Goal: Transaction & Acquisition: Purchase product/service

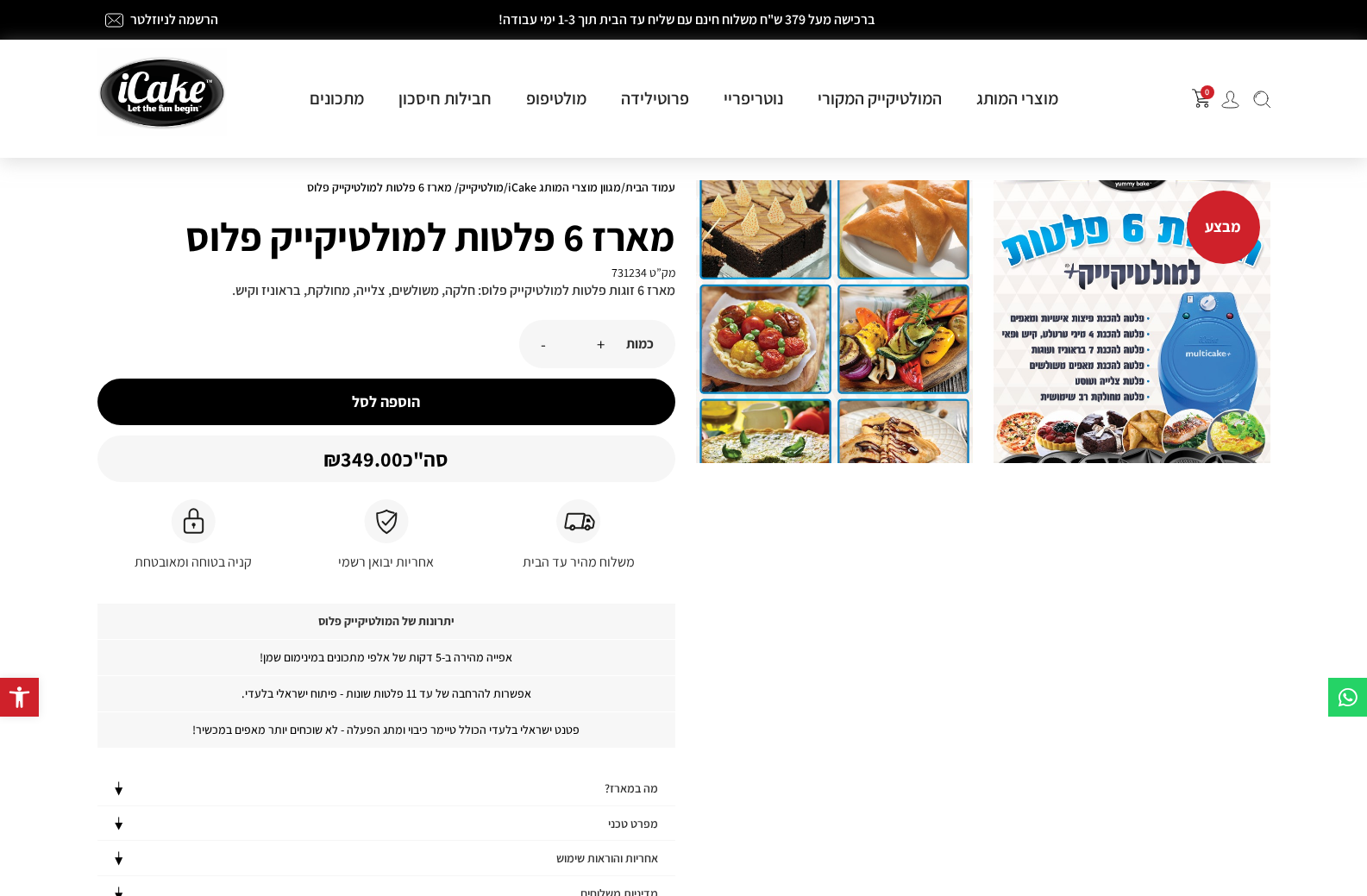
click at [1052, 347] on img at bounding box center [1131, 322] width 277 height 283
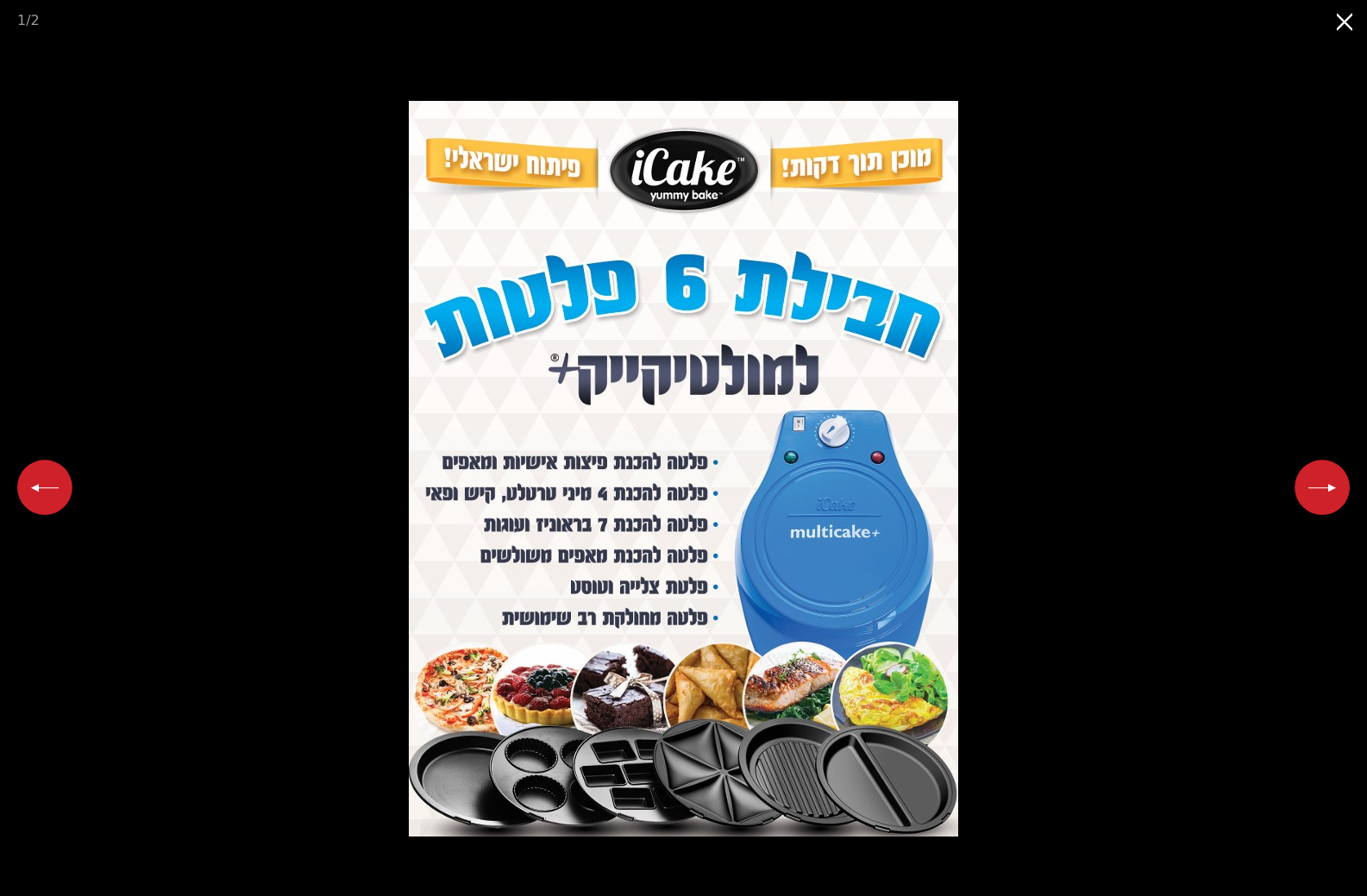
click at [42, 495] on button "Previous slide" at bounding box center [44, 487] width 55 height 55
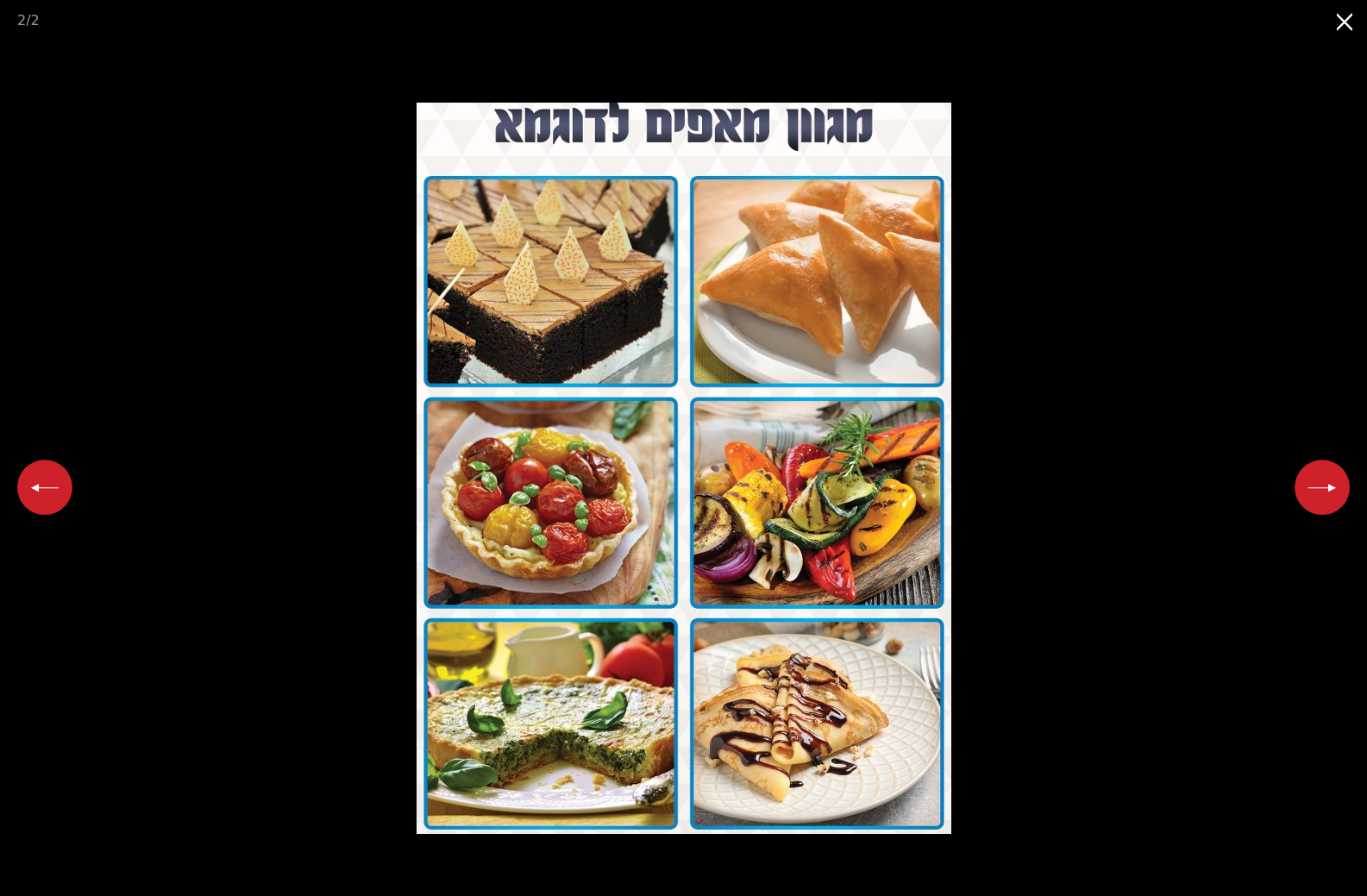
click at [42, 495] on button "Previous slide" at bounding box center [44, 487] width 55 height 55
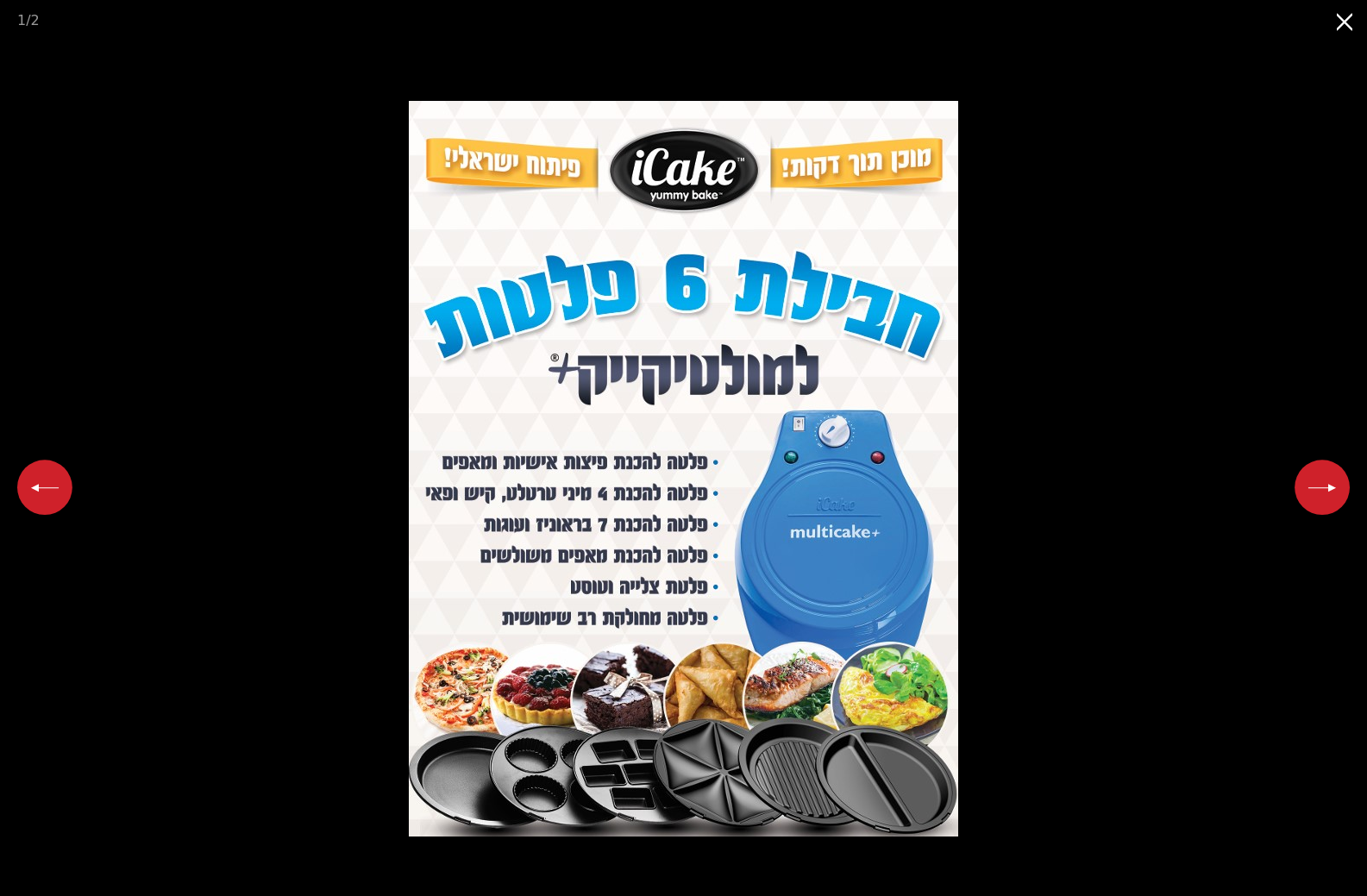
click at [38, 483] on button "Previous slide" at bounding box center [44, 487] width 55 height 55
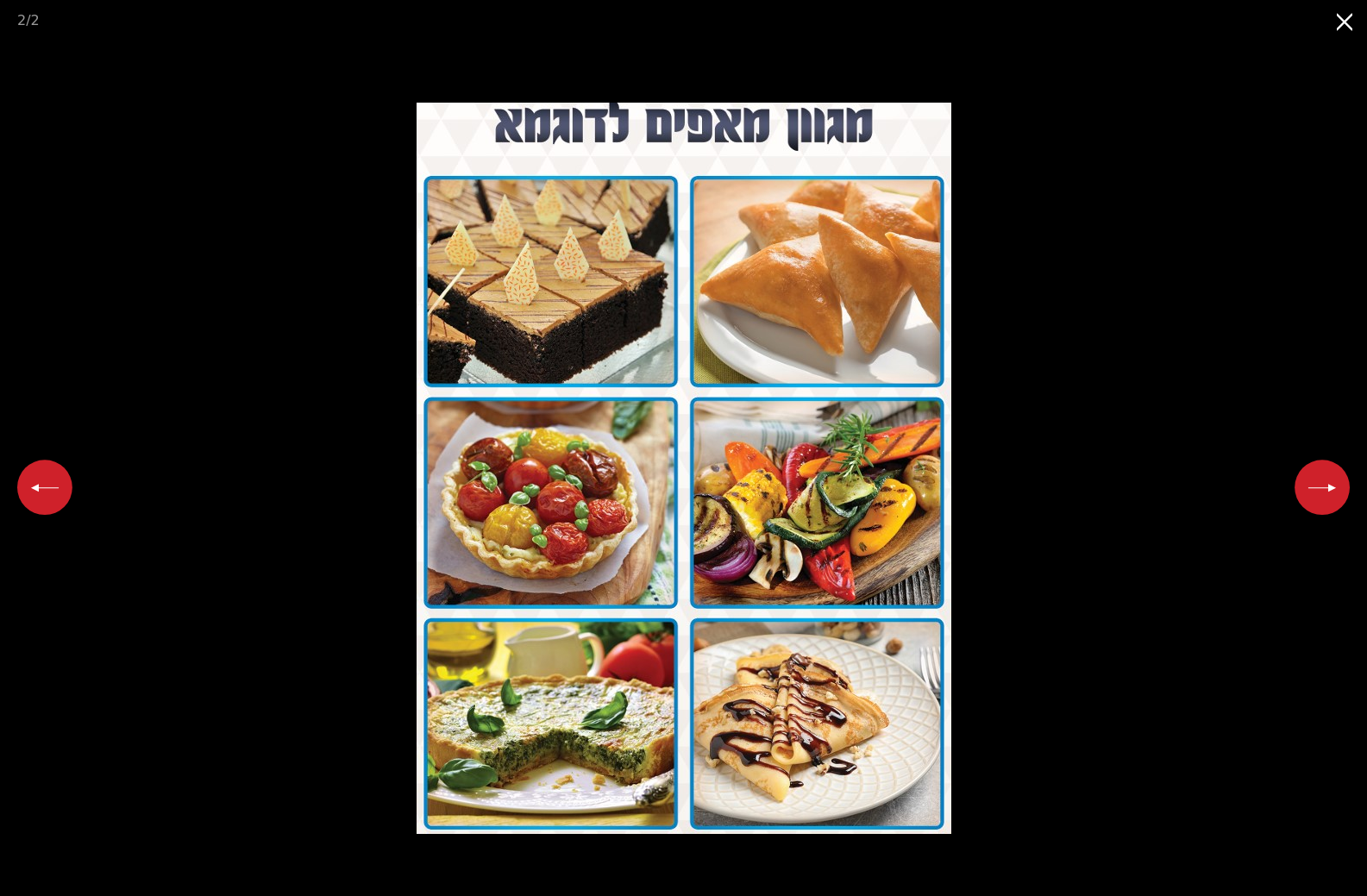
click at [1328, 487] on button "Next slide" at bounding box center [1322, 487] width 55 height 55
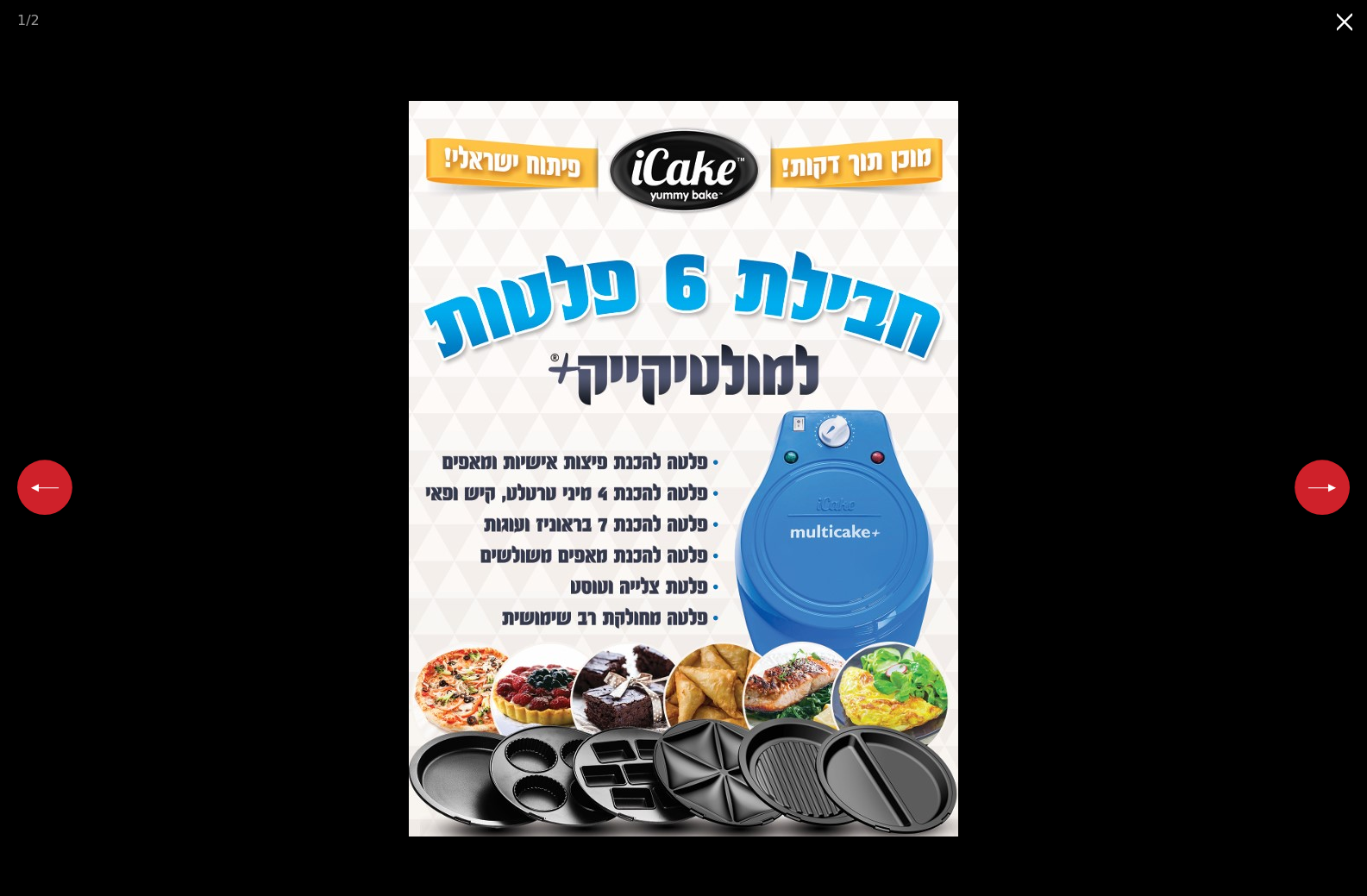
click at [107, 99] on picture at bounding box center [683, 468] width 1367 height 856
click at [1349, 23] on button "Close gallery" at bounding box center [1345, 20] width 43 height 40
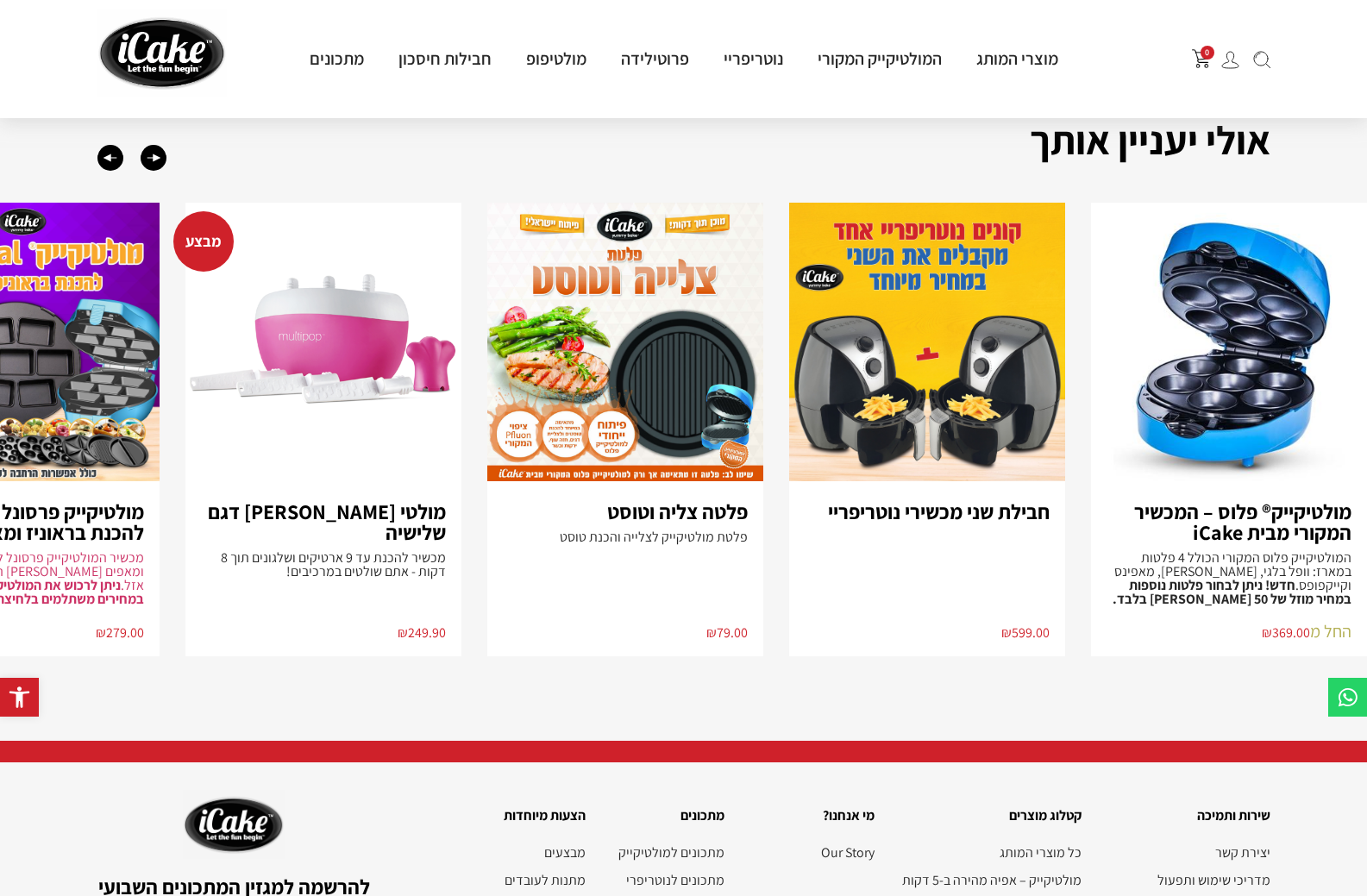
scroll to position [1142, 0]
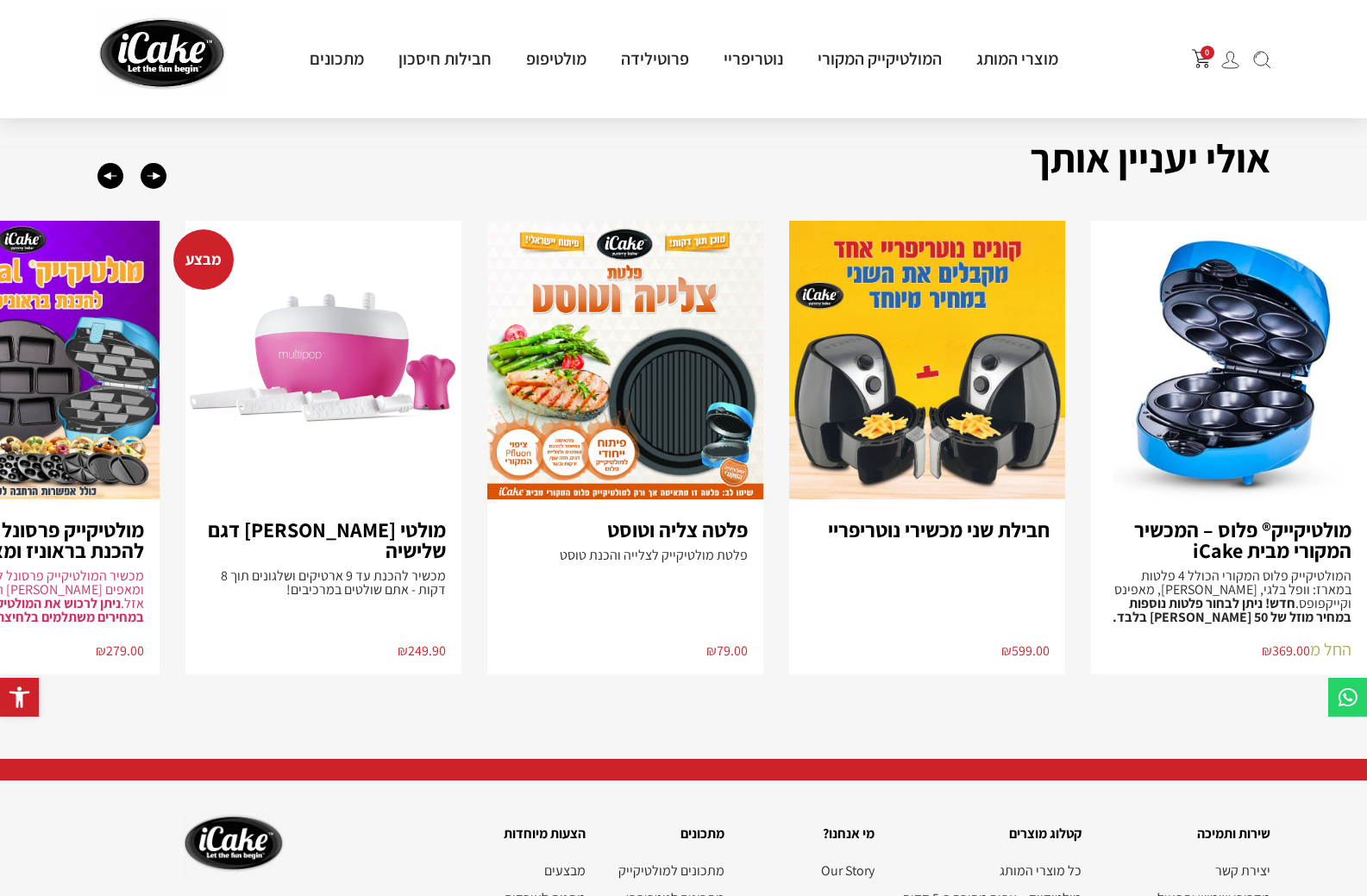
click at [598, 399] on img "3 / 8" at bounding box center [625, 359] width 276 height 278
click at [588, 418] on img "3 / 8" at bounding box center [625, 359] width 276 height 278
click at [605, 439] on img "3 / 8" at bounding box center [625, 359] width 276 height 278
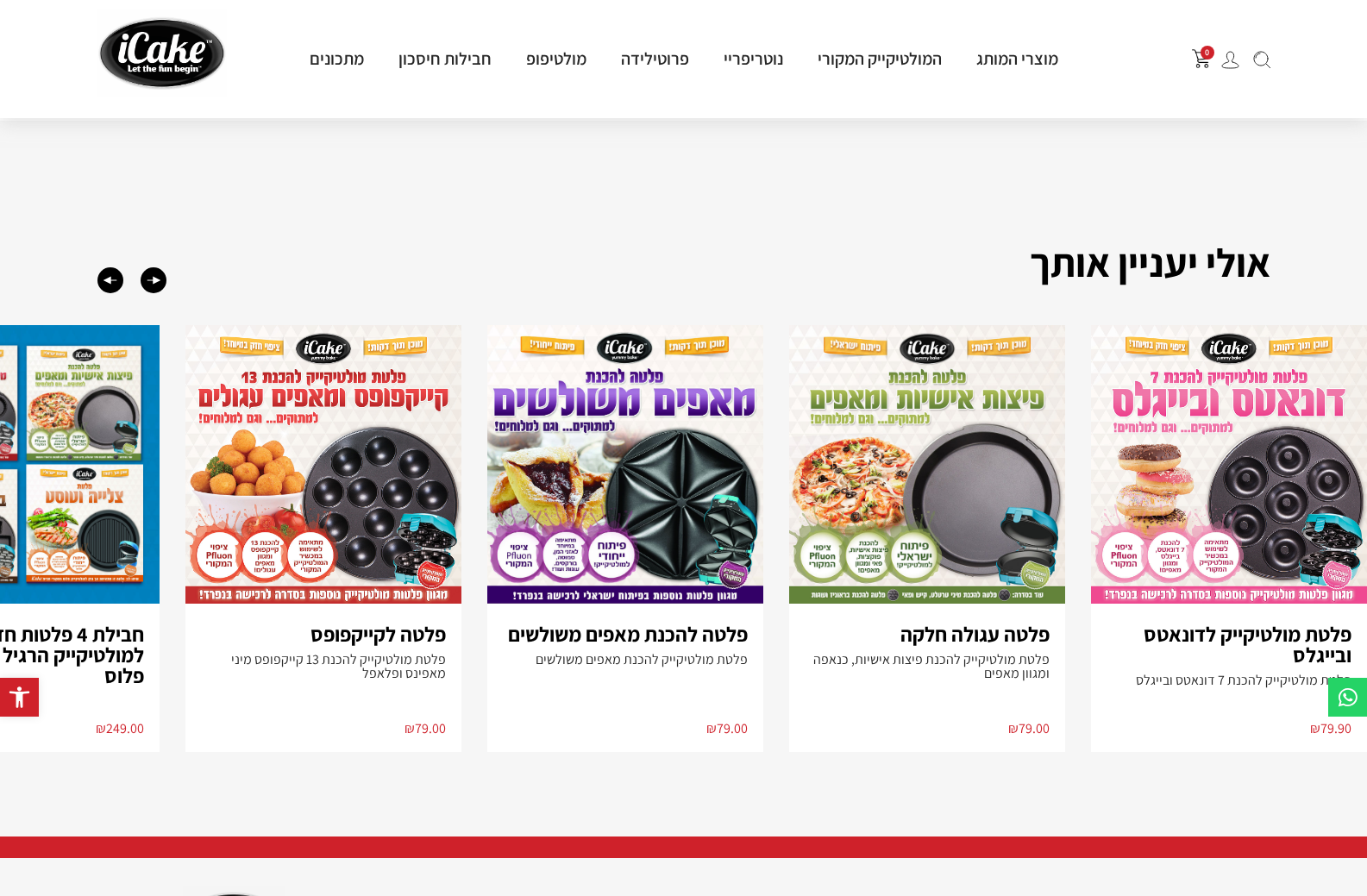
scroll to position [440, 0]
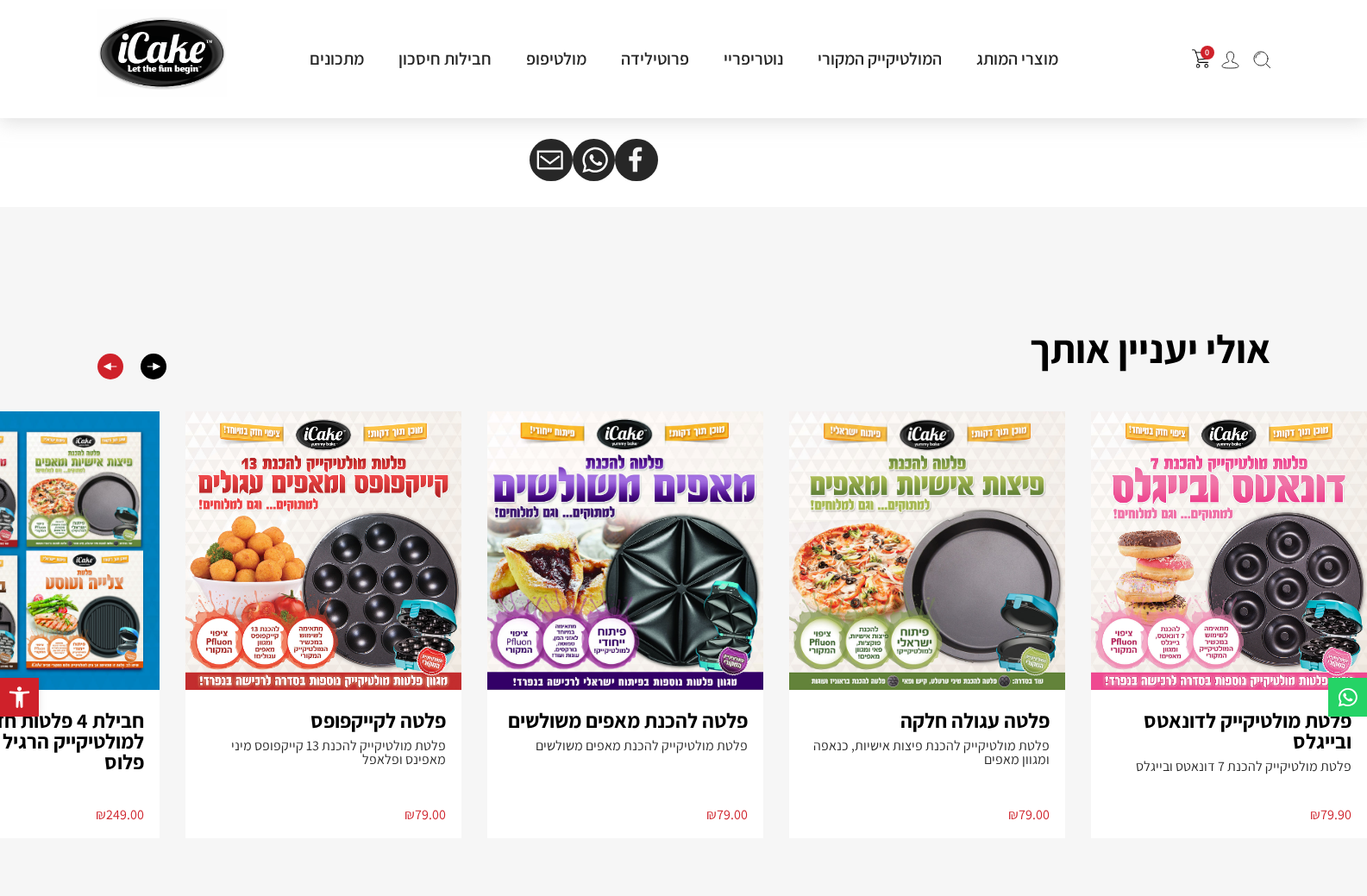
click at [112, 366] on div "Previous slide" at bounding box center [111, 366] width 26 height 26
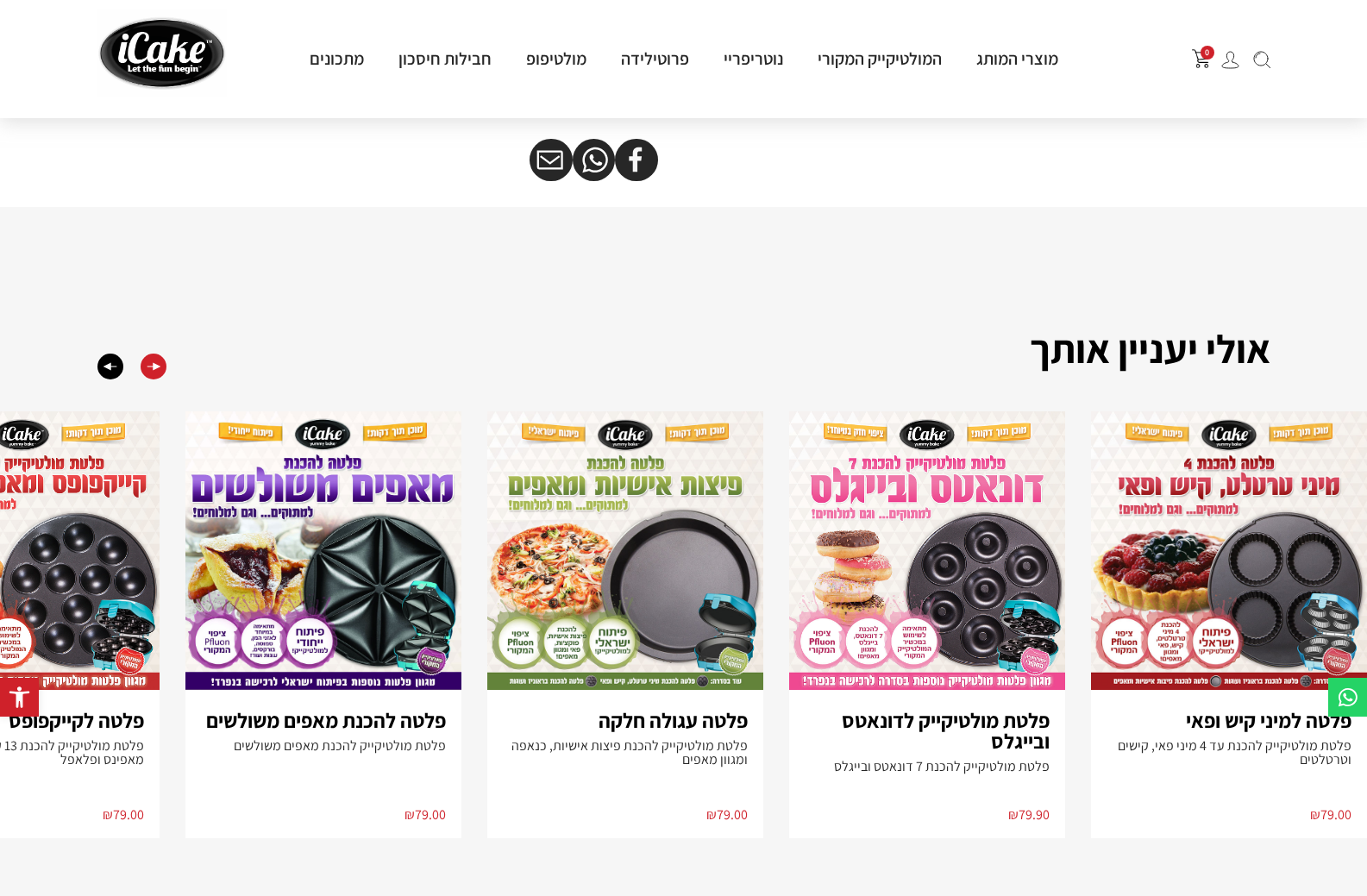
click at [154, 378] on div "Next slide" at bounding box center [154, 366] width 26 height 26
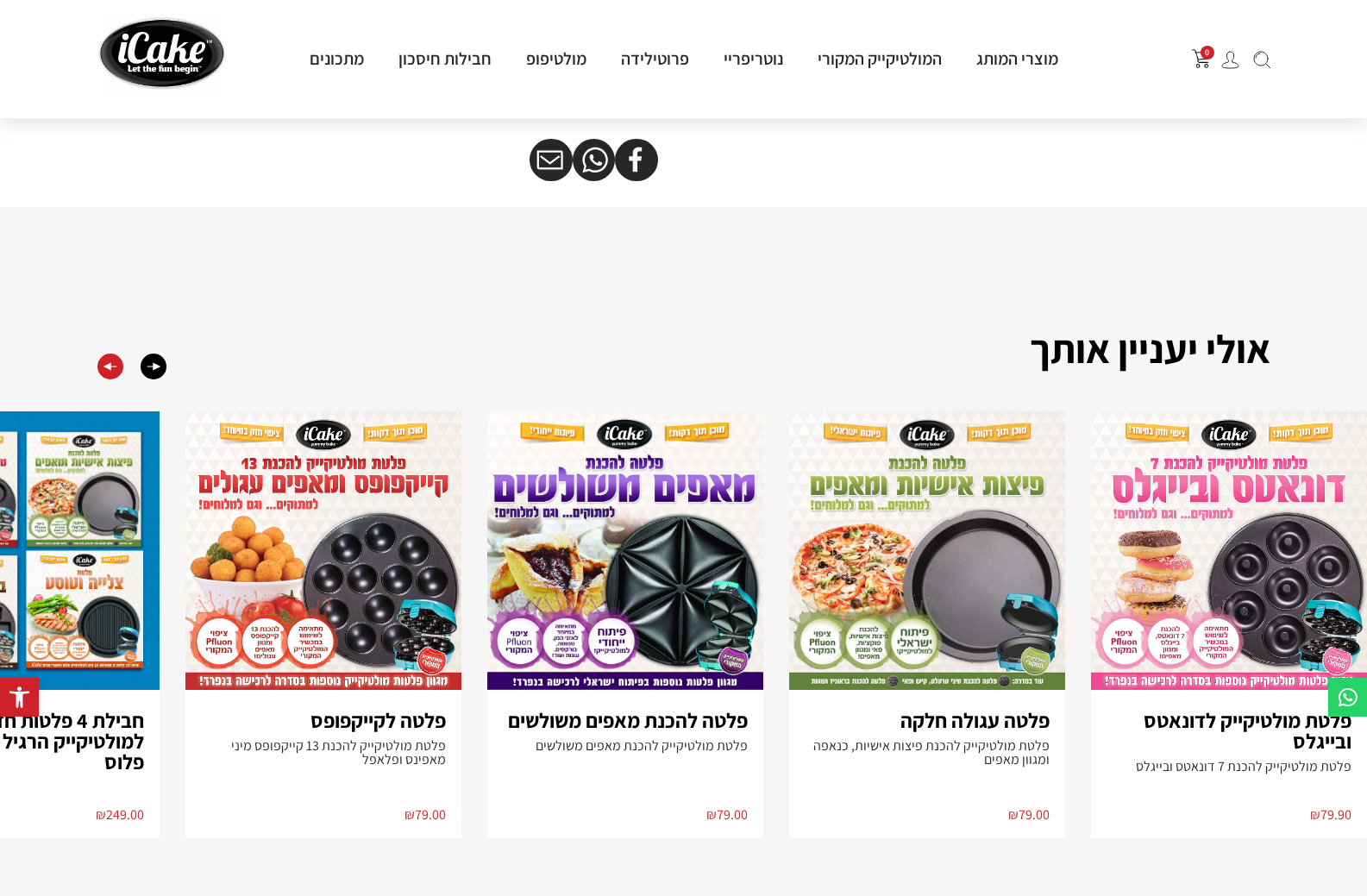
click at [116, 378] on div "Previous slide" at bounding box center [111, 366] width 26 height 26
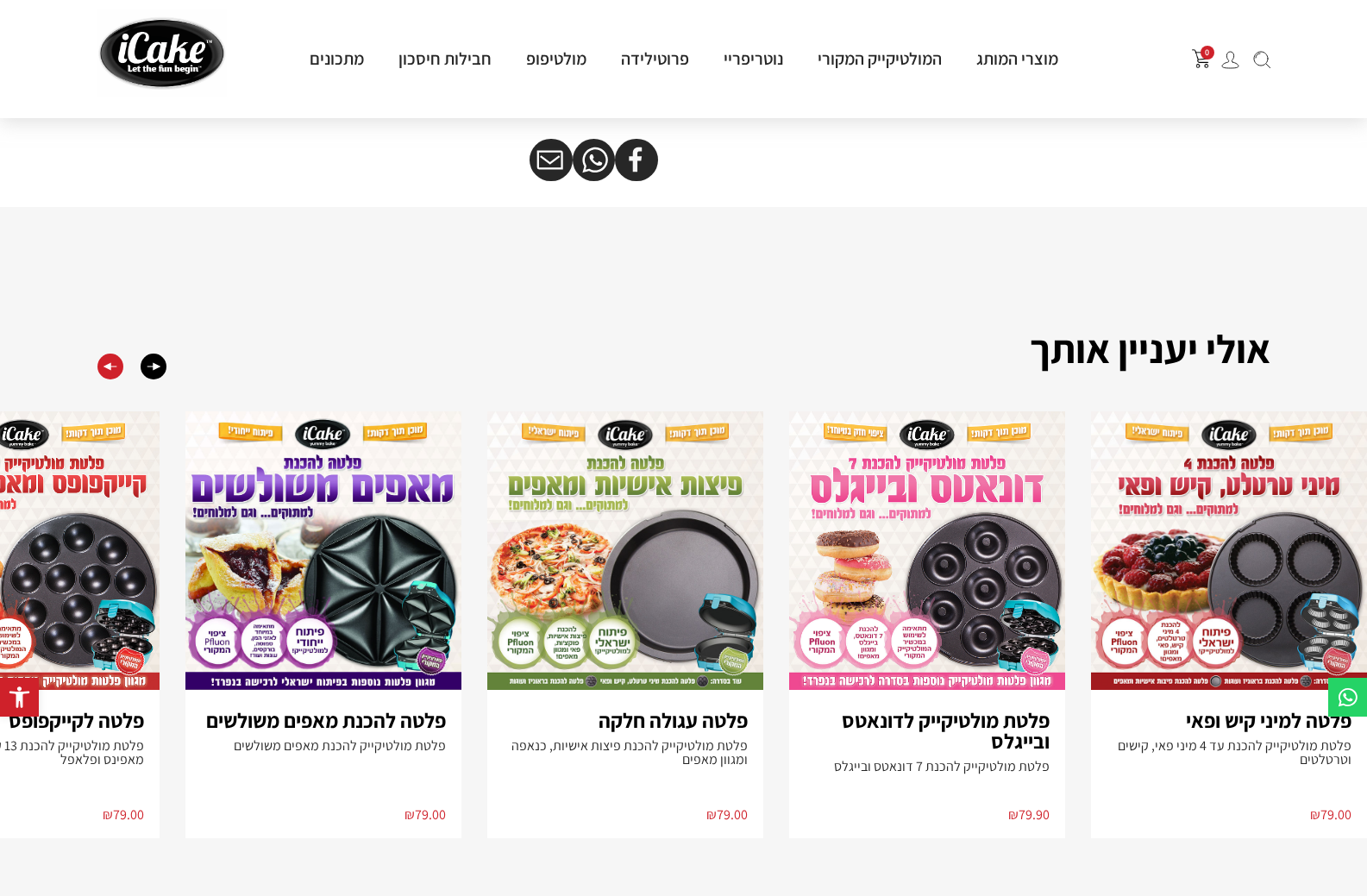
click at [114, 378] on div "Previous slide" at bounding box center [111, 366] width 26 height 26
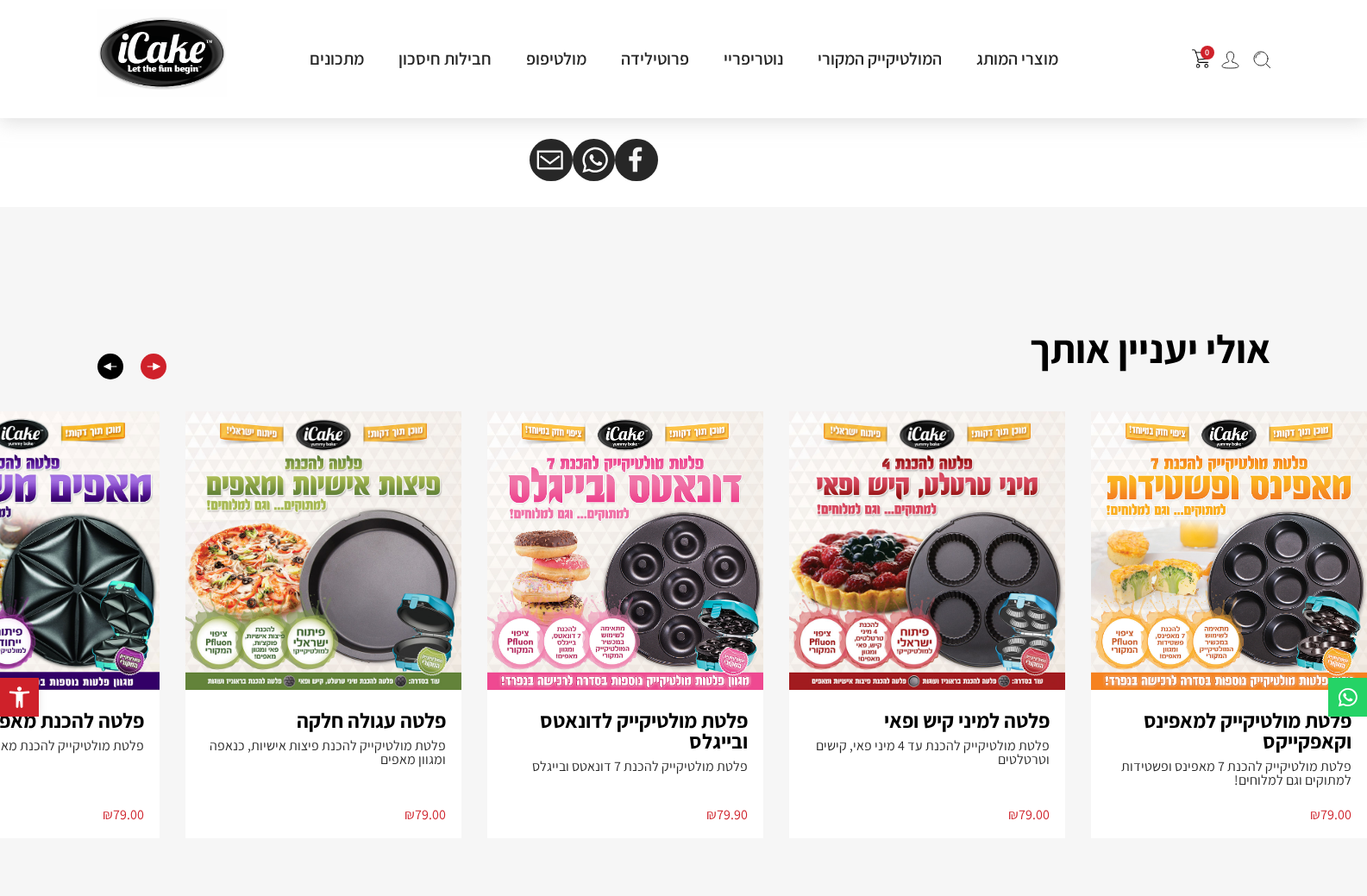
click at [159, 380] on div "Next slide" at bounding box center [154, 366] width 26 height 26
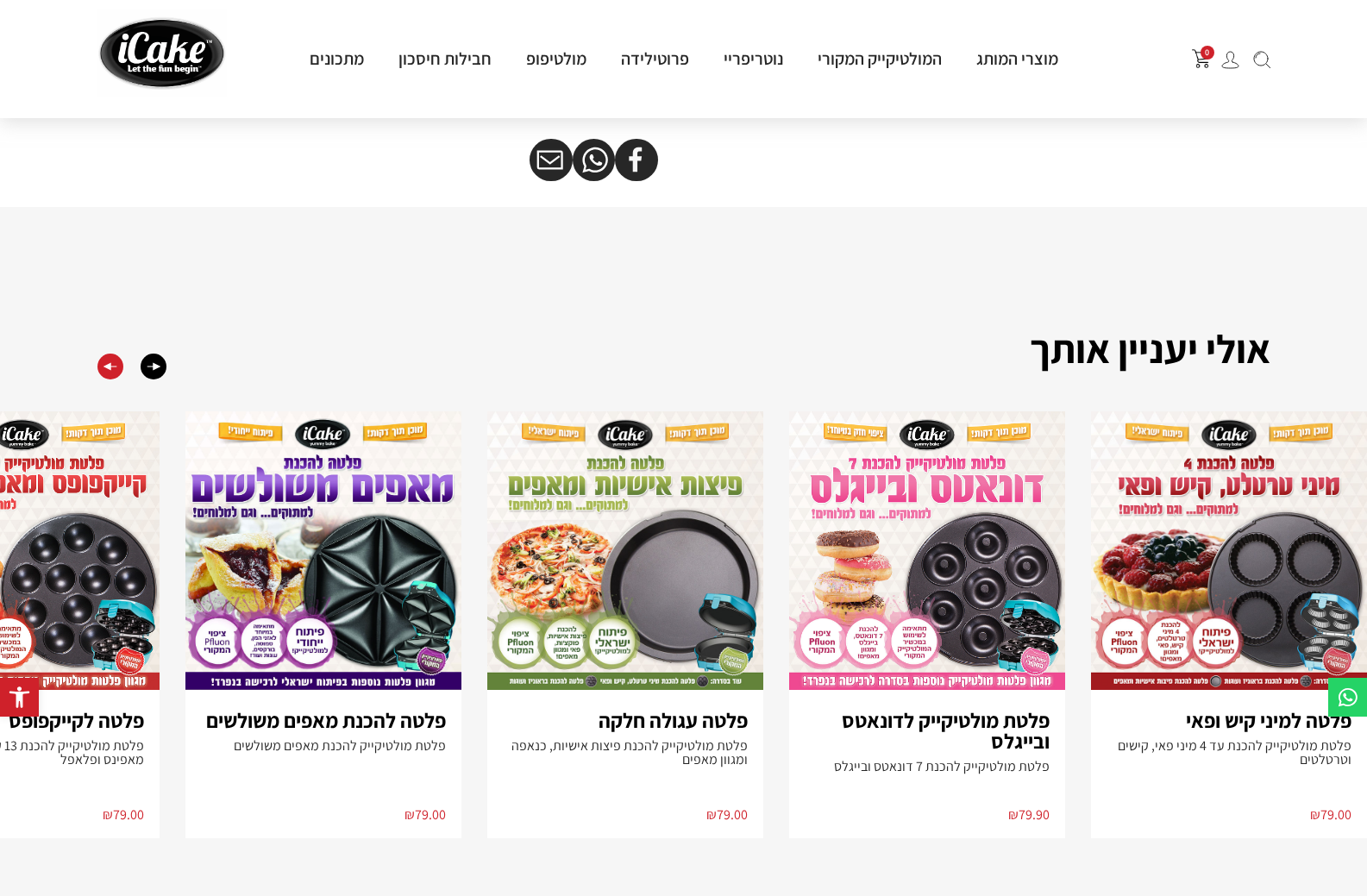
click at [107, 379] on div "Previous slide" at bounding box center [111, 366] width 26 height 26
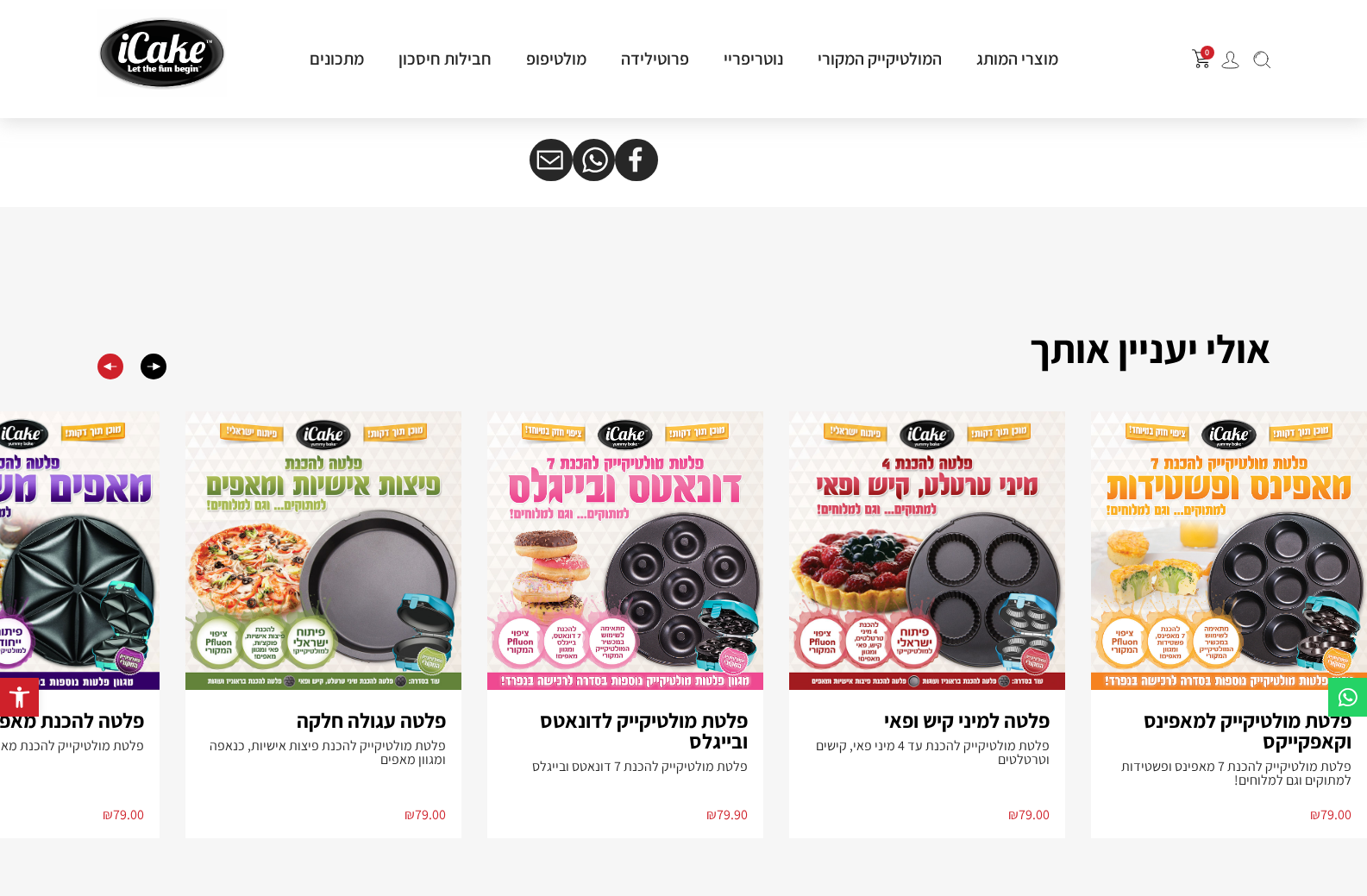
click at [107, 379] on div "Previous slide" at bounding box center [111, 366] width 26 height 26
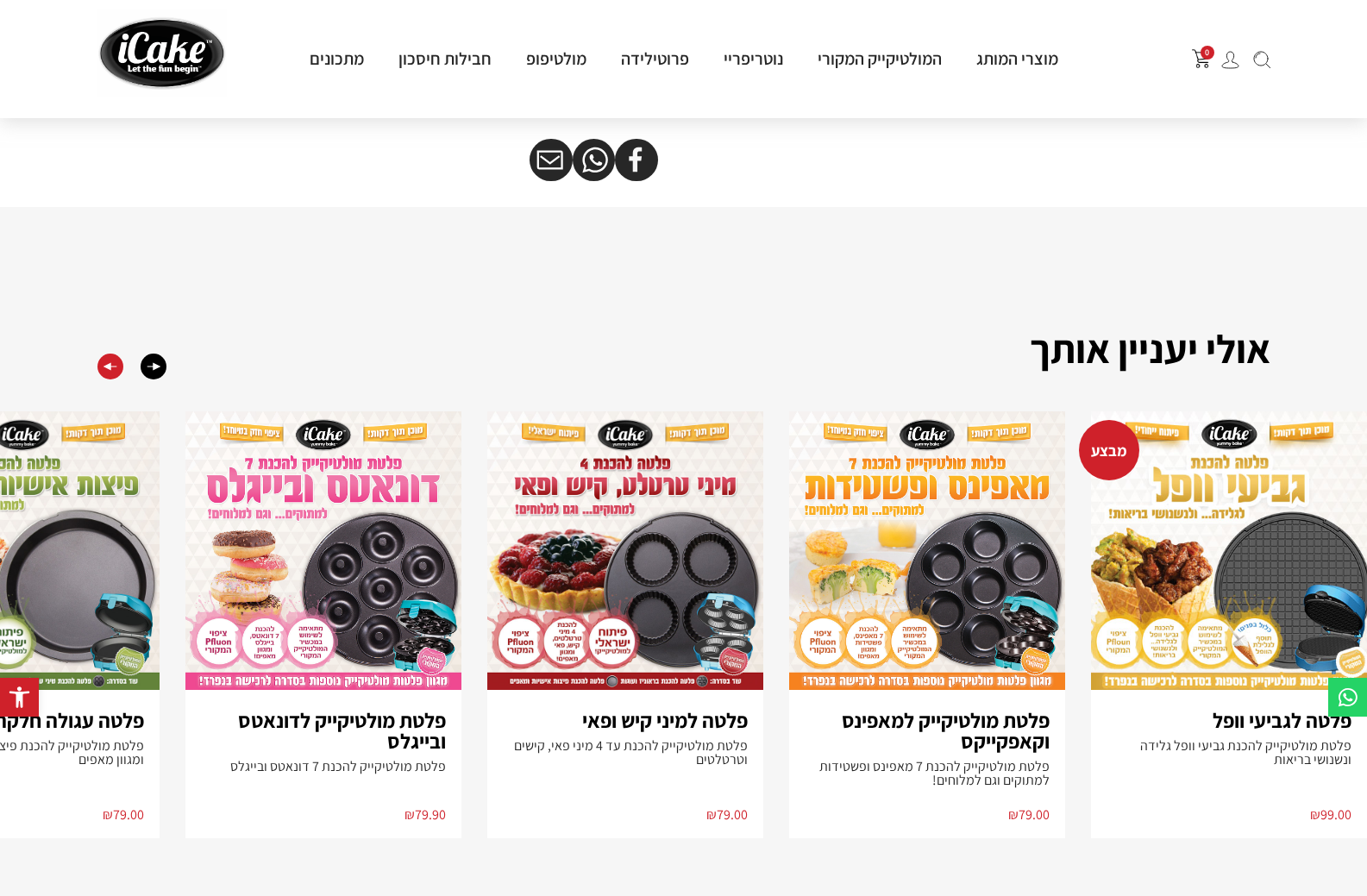
click at [107, 379] on div "Previous slide" at bounding box center [111, 366] width 26 height 26
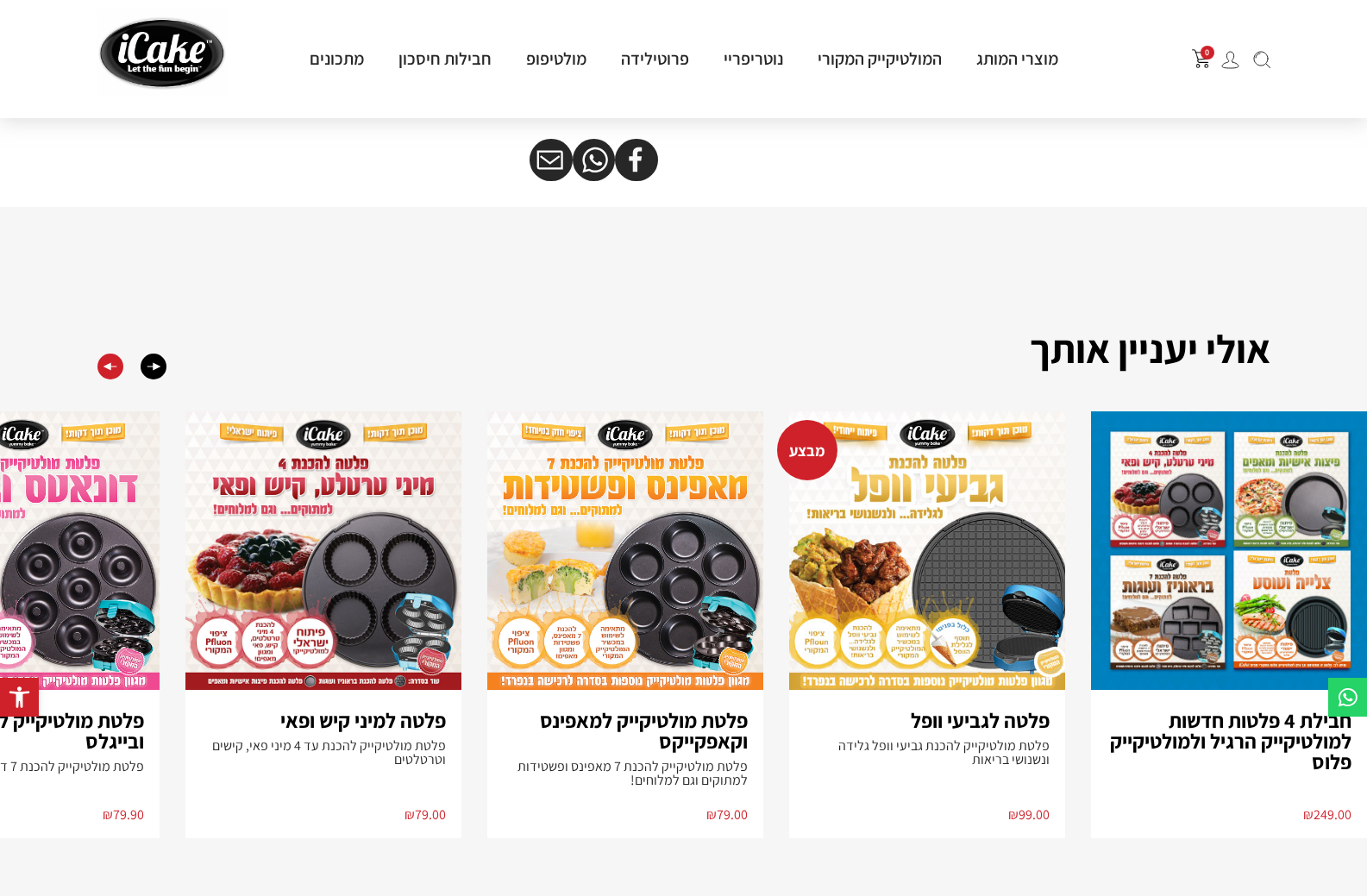
click at [106, 379] on div "Previous slide" at bounding box center [111, 366] width 26 height 26
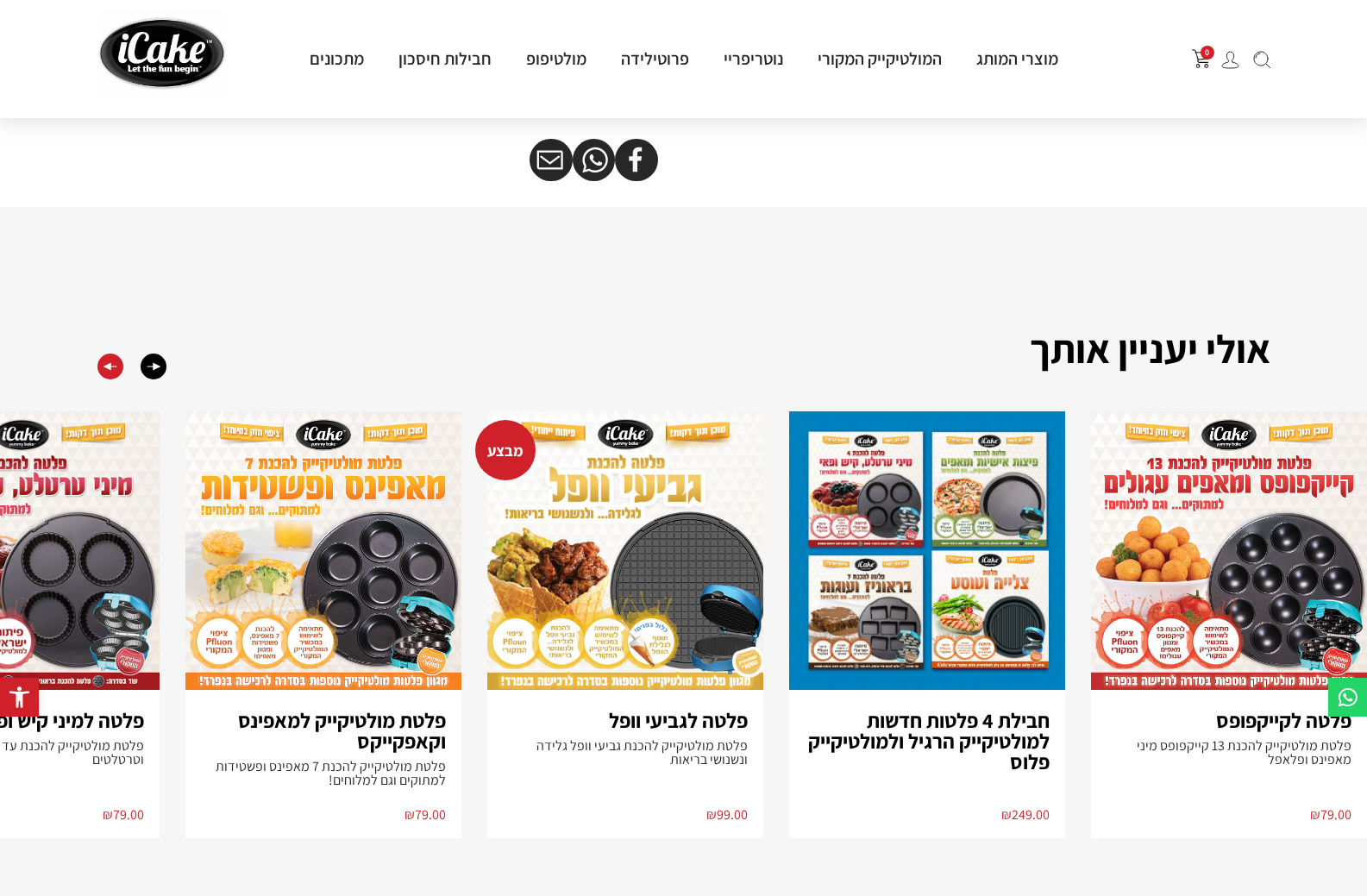
click at [106, 379] on div "Previous slide" at bounding box center [111, 366] width 26 height 26
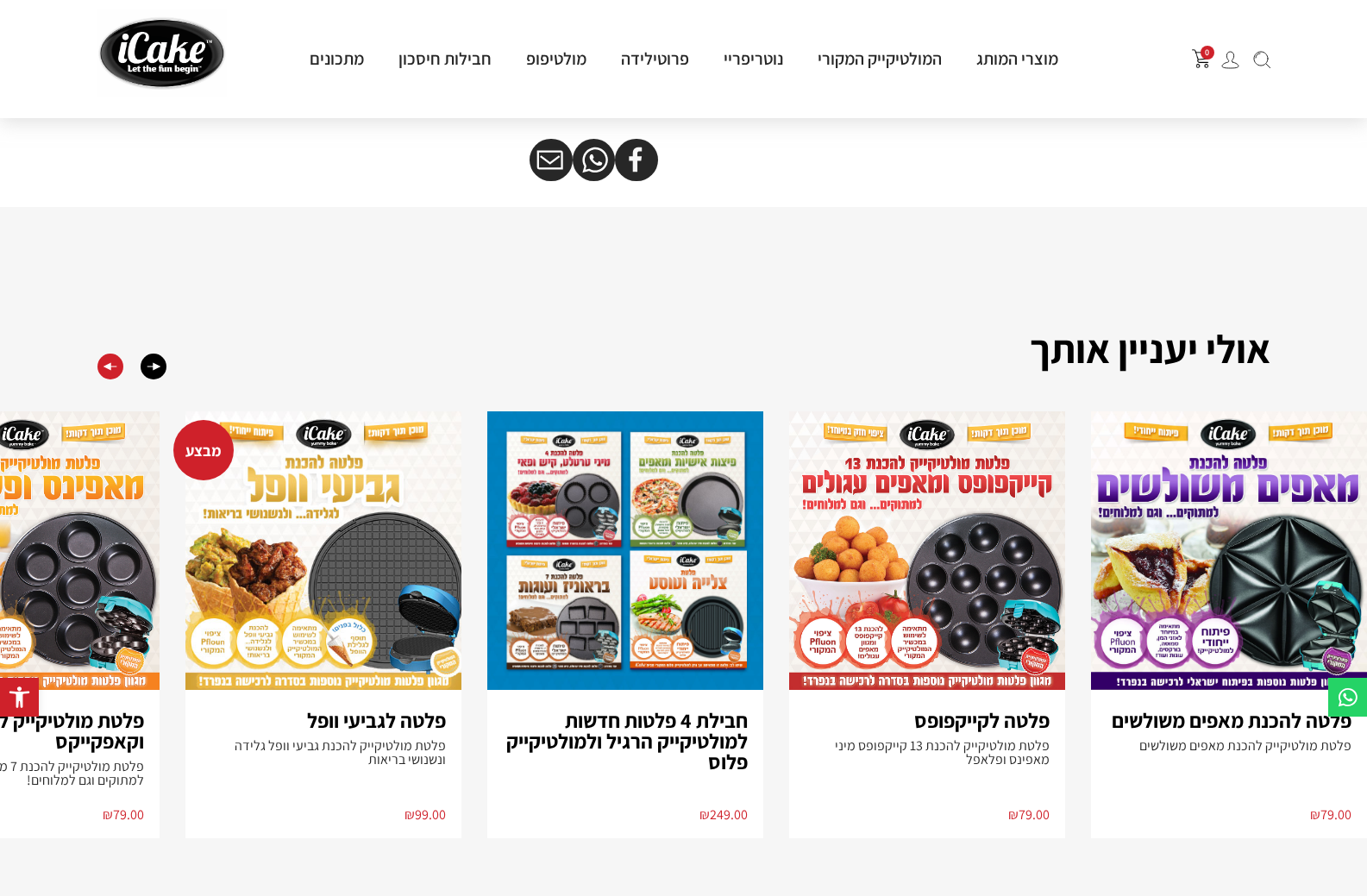
click at [120, 380] on div "Previous slide" at bounding box center [111, 366] width 26 height 26
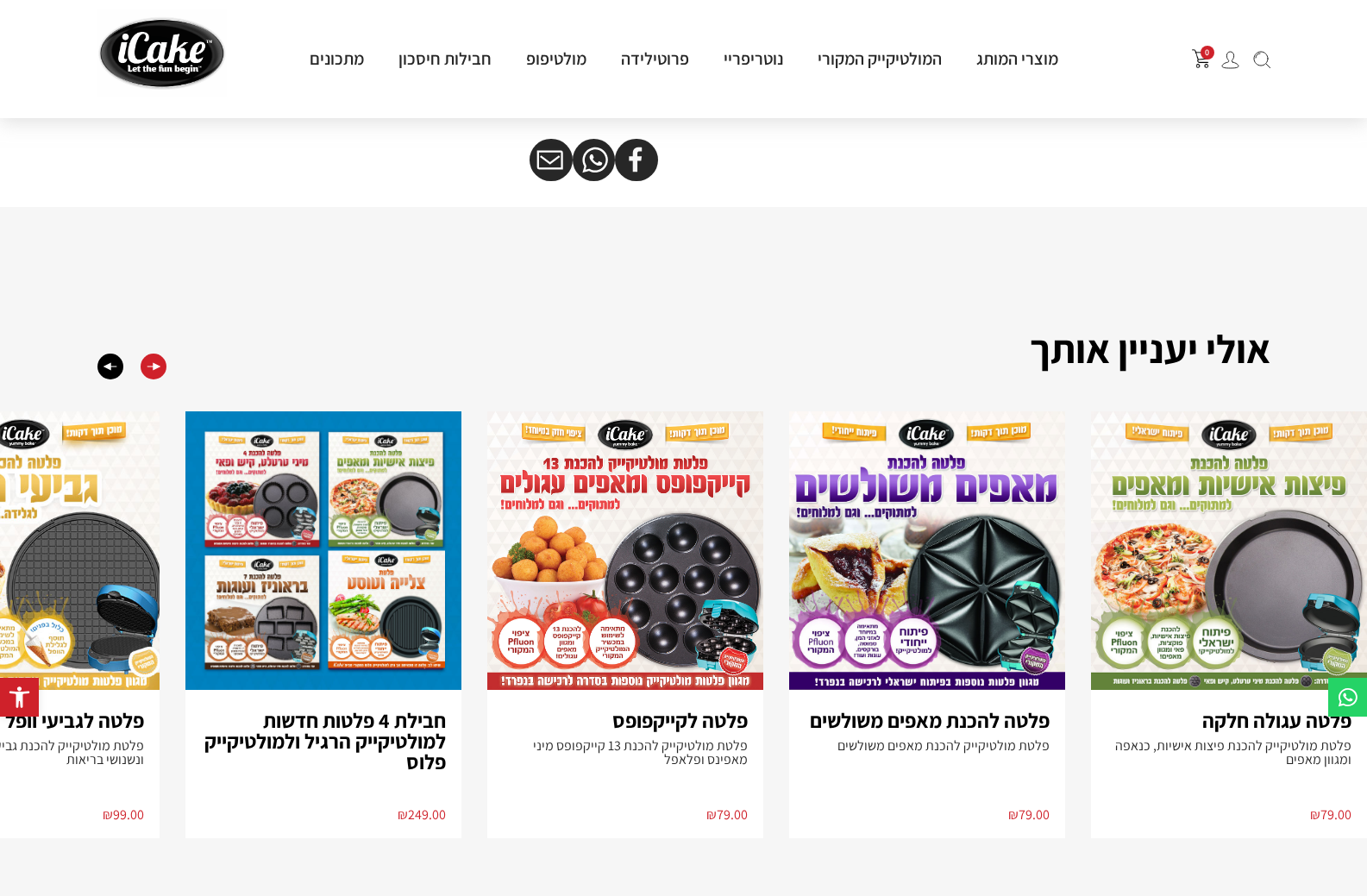
click at [154, 374] on div "Next slide" at bounding box center [154, 366] width 26 height 26
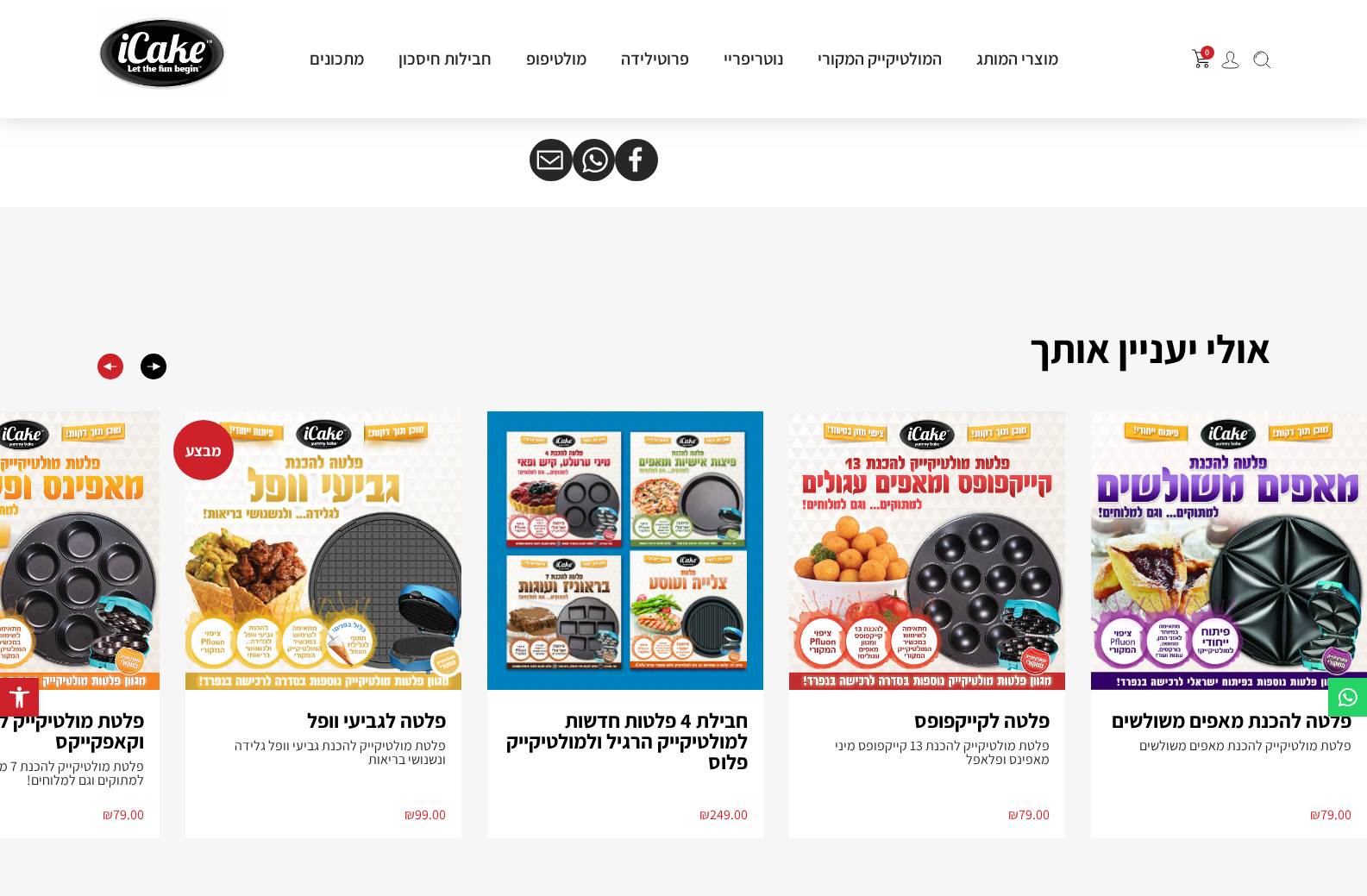
click at [113, 380] on div "Previous slide" at bounding box center [111, 366] width 26 height 26
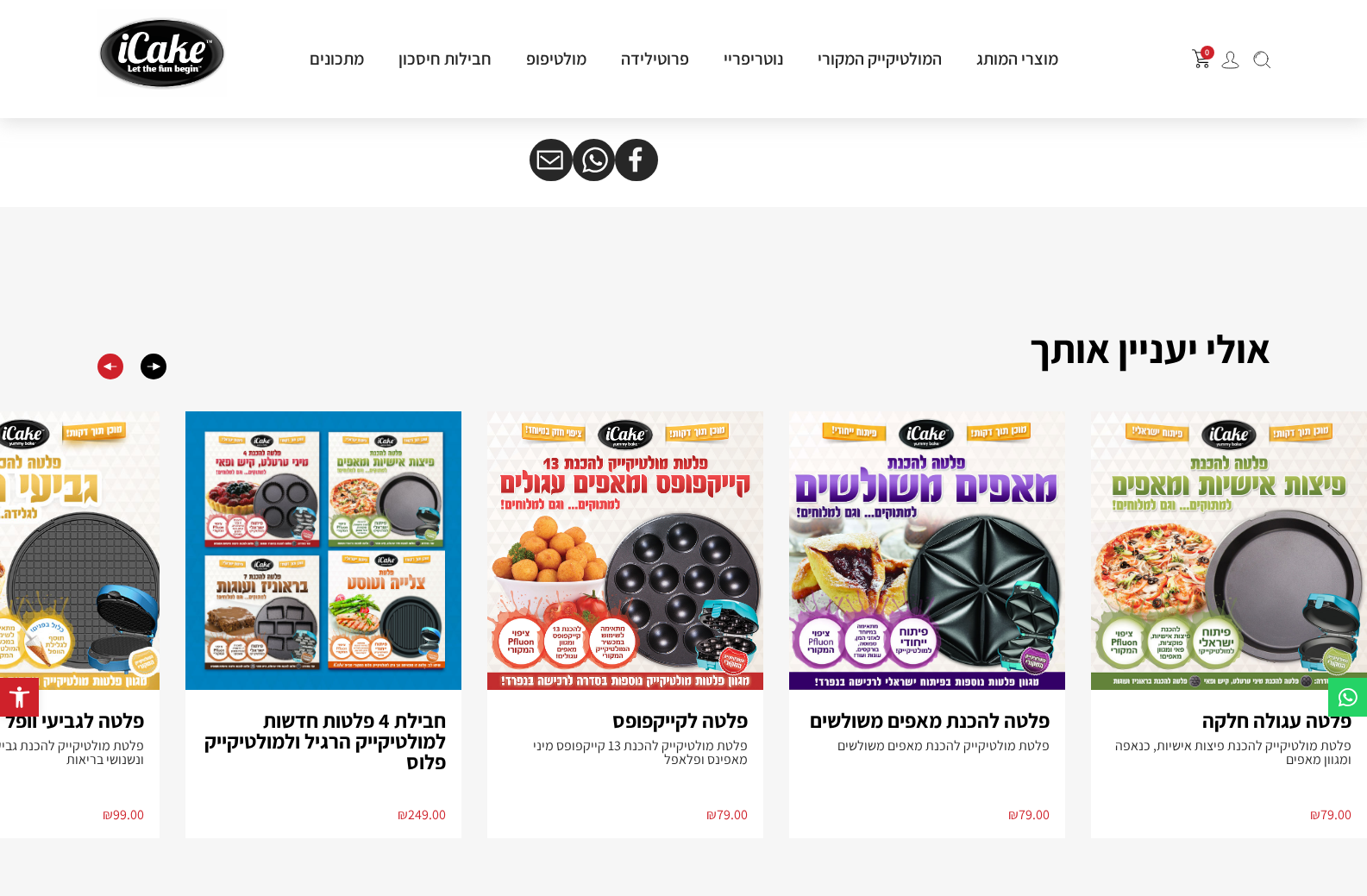
click at [113, 380] on div "Previous slide" at bounding box center [111, 366] width 26 height 26
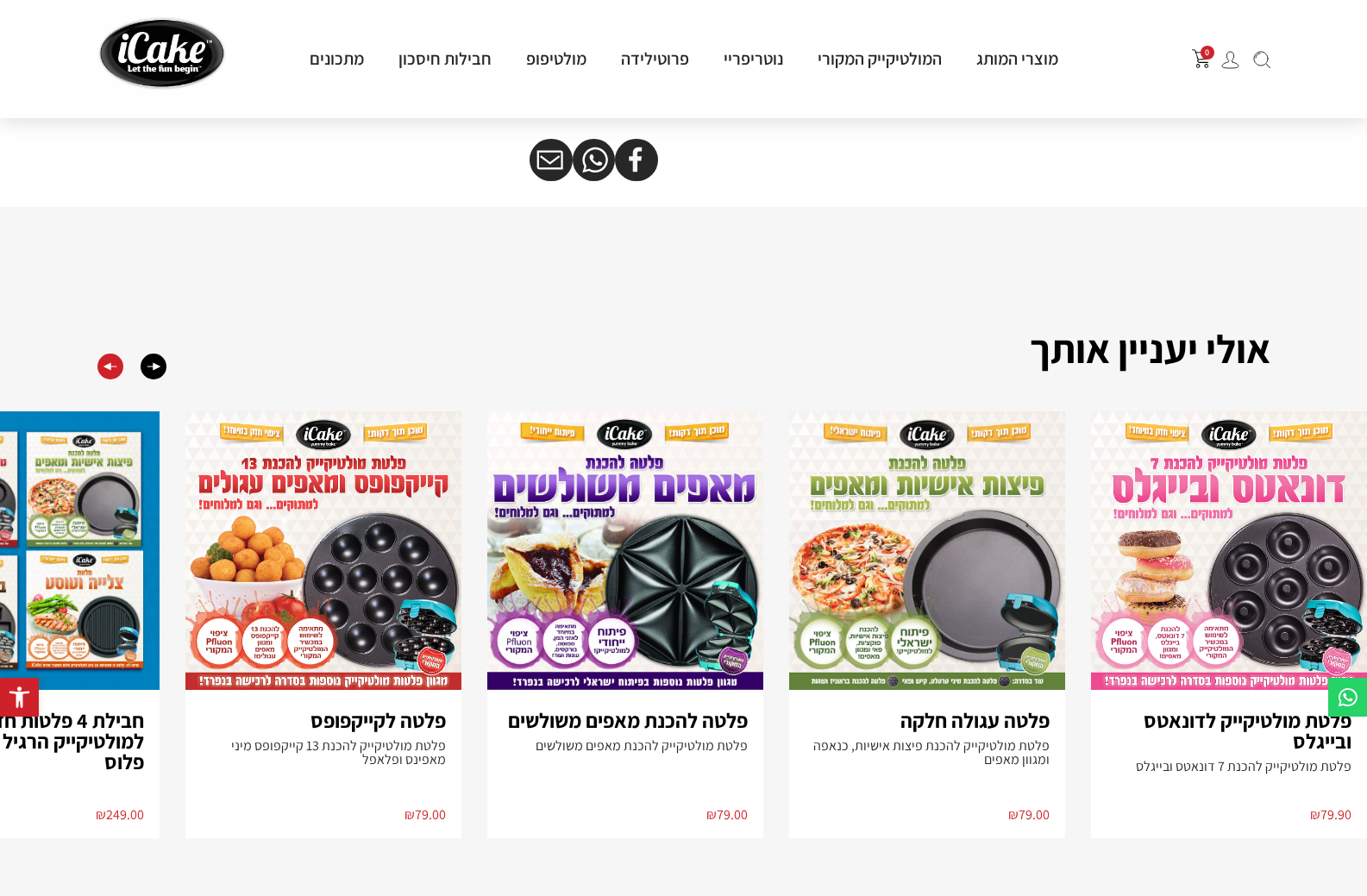
click at [113, 380] on div "Previous slide" at bounding box center [111, 366] width 26 height 26
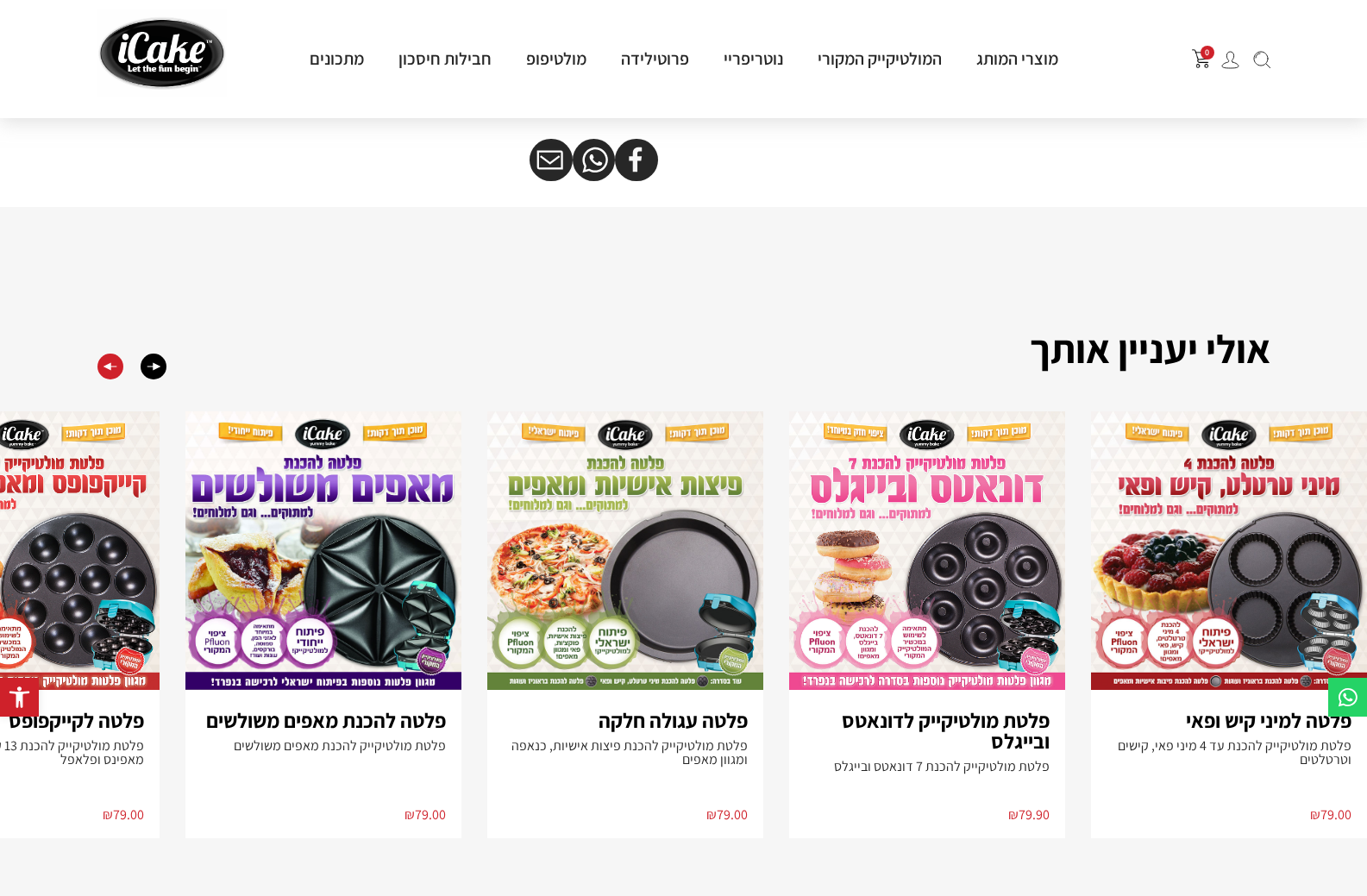
click at [113, 380] on div "Previous slide" at bounding box center [111, 366] width 26 height 26
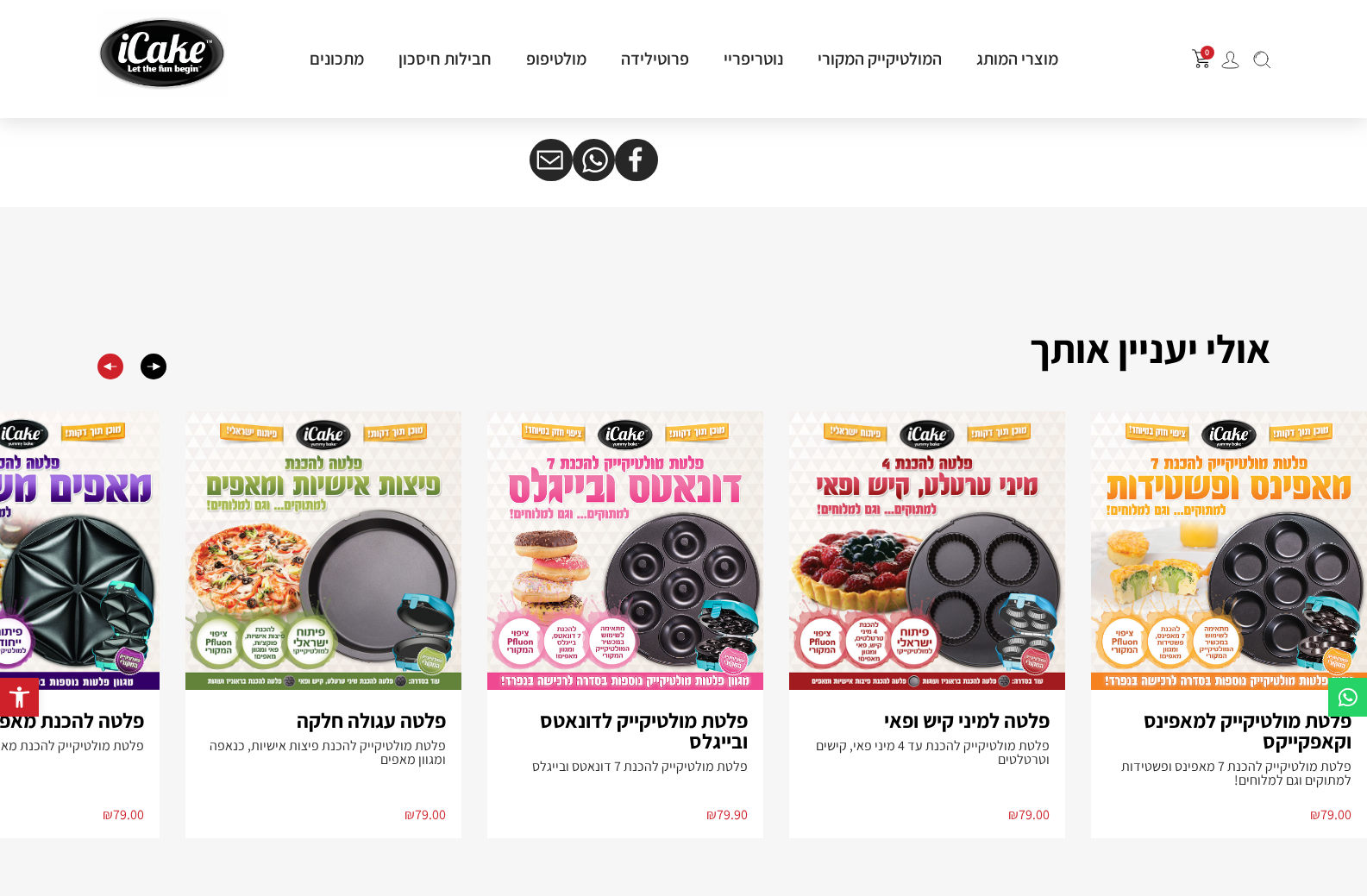
click at [113, 380] on div "Previous slide" at bounding box center [111, 366] width 26 height 26
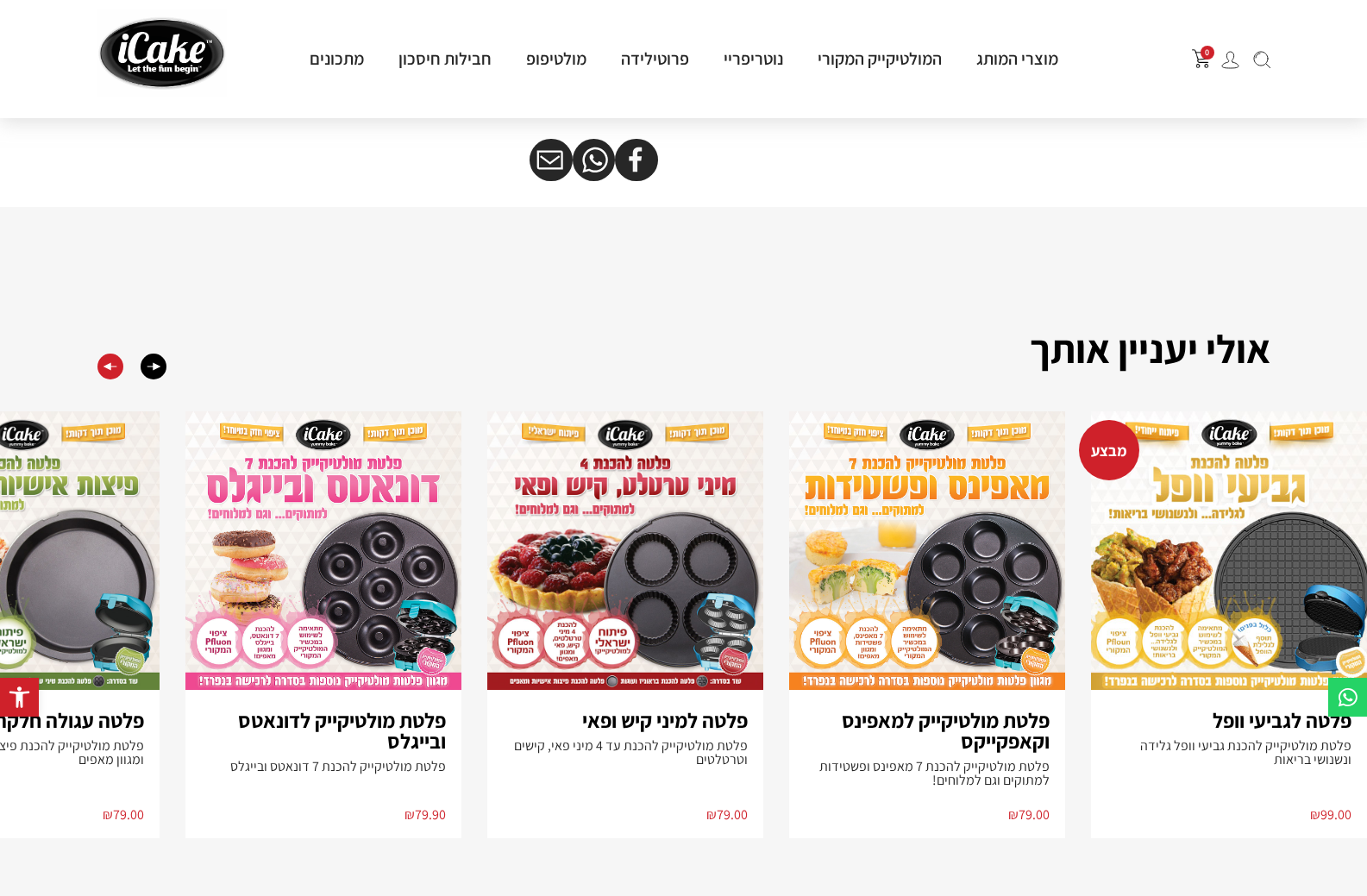
click at [113, 380] on div "Previous slide" at bounding box center [111, 366] width 26 height 26
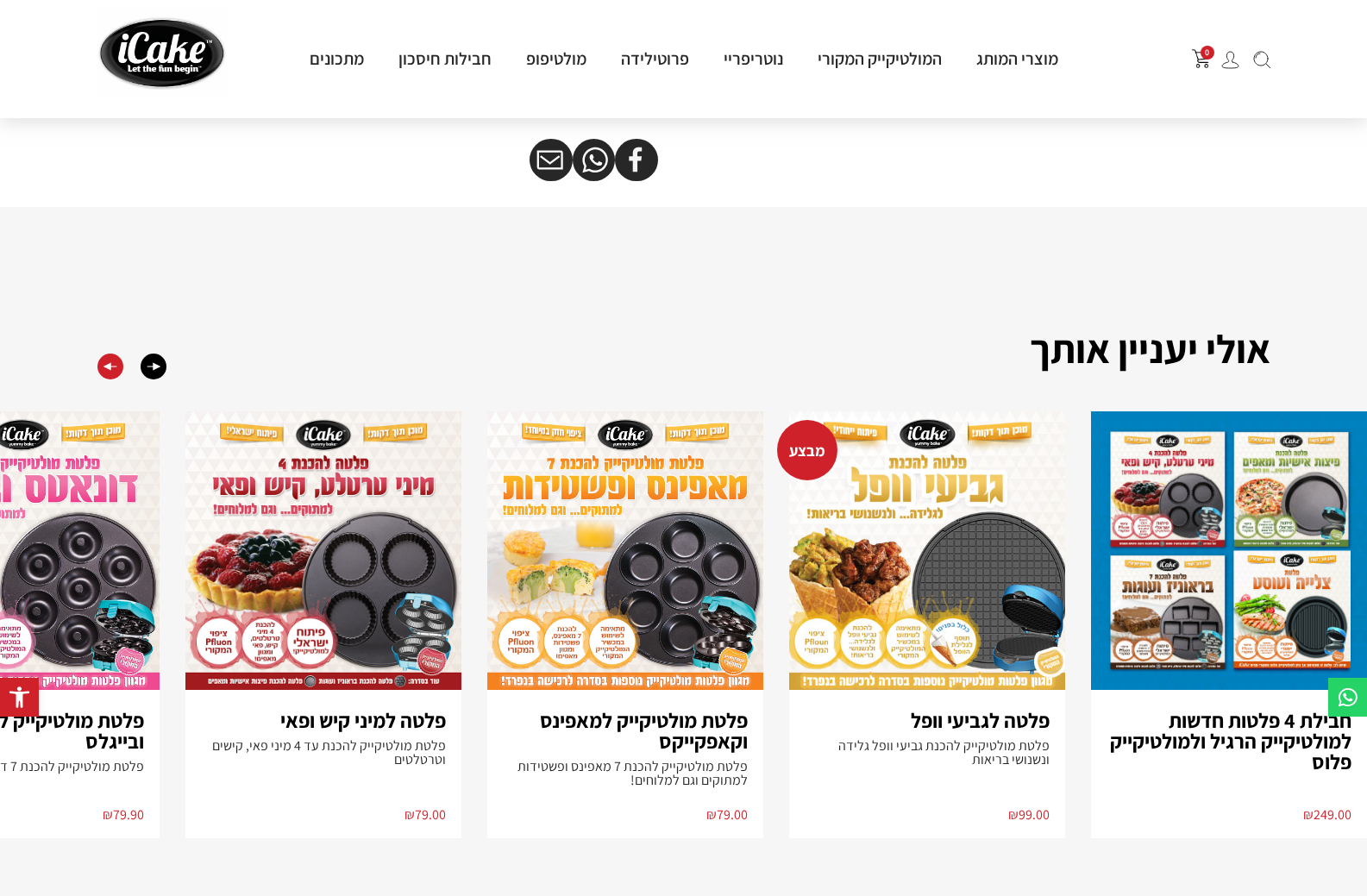
click at [106, 380] on div "Previous slide" at bounding box center [111, 366] width 26 height 26
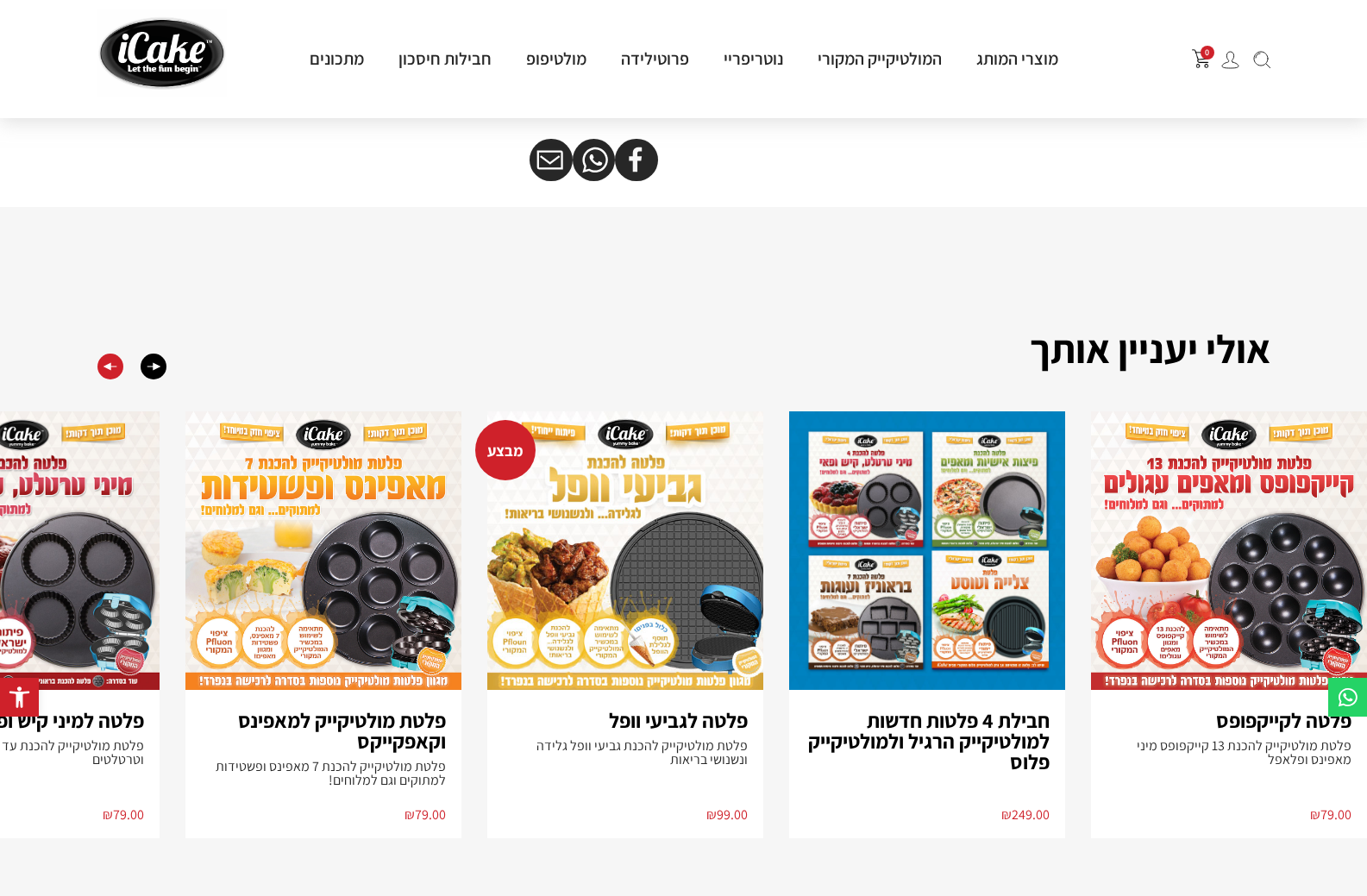
click at [110, 372] on div "Previous slide" at bounding box center [111, 366] width 26 height 26
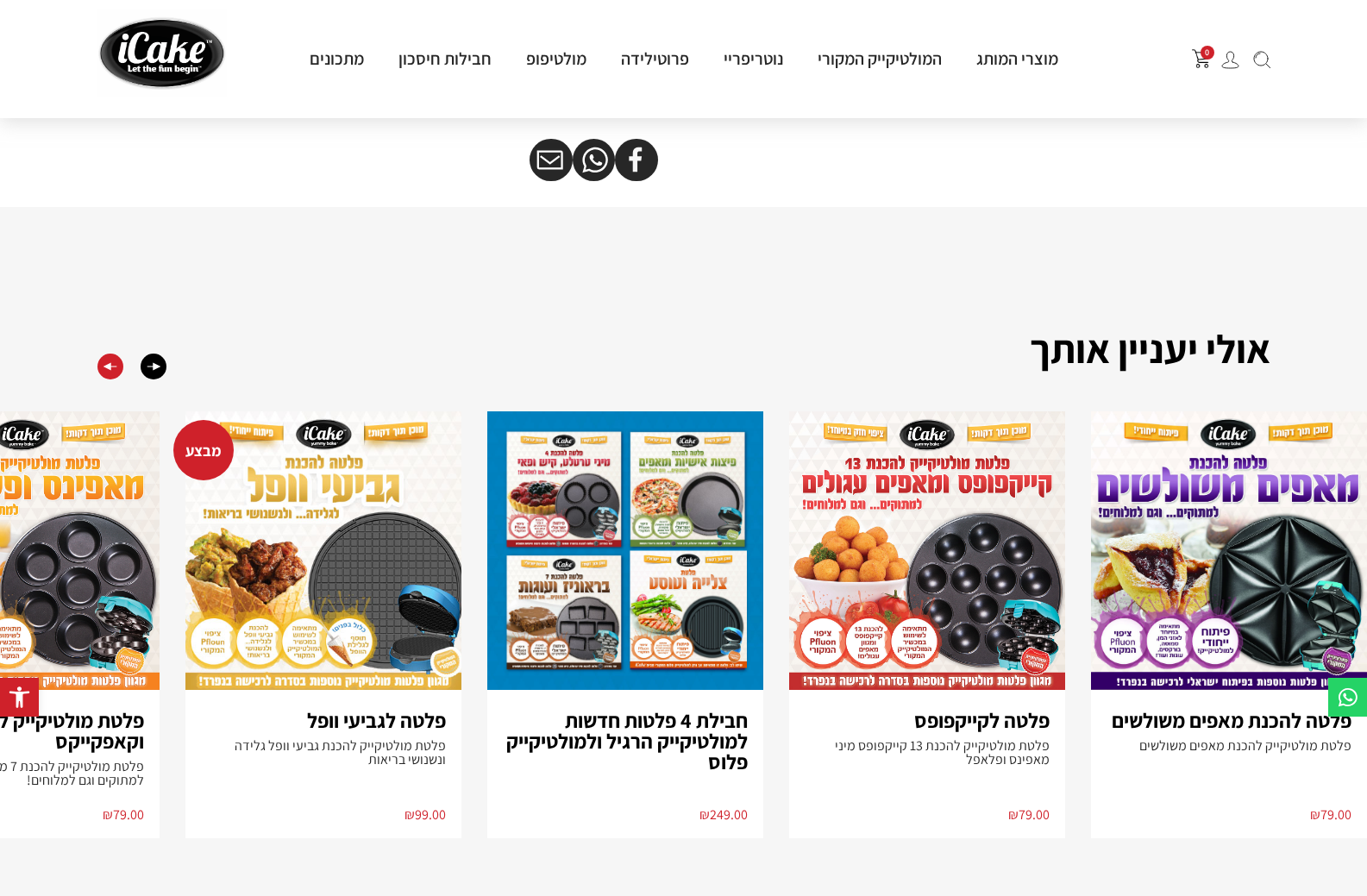
click at [106, 373] on div "Previous slide" at bounding box center [111, 366] width 26 height 26
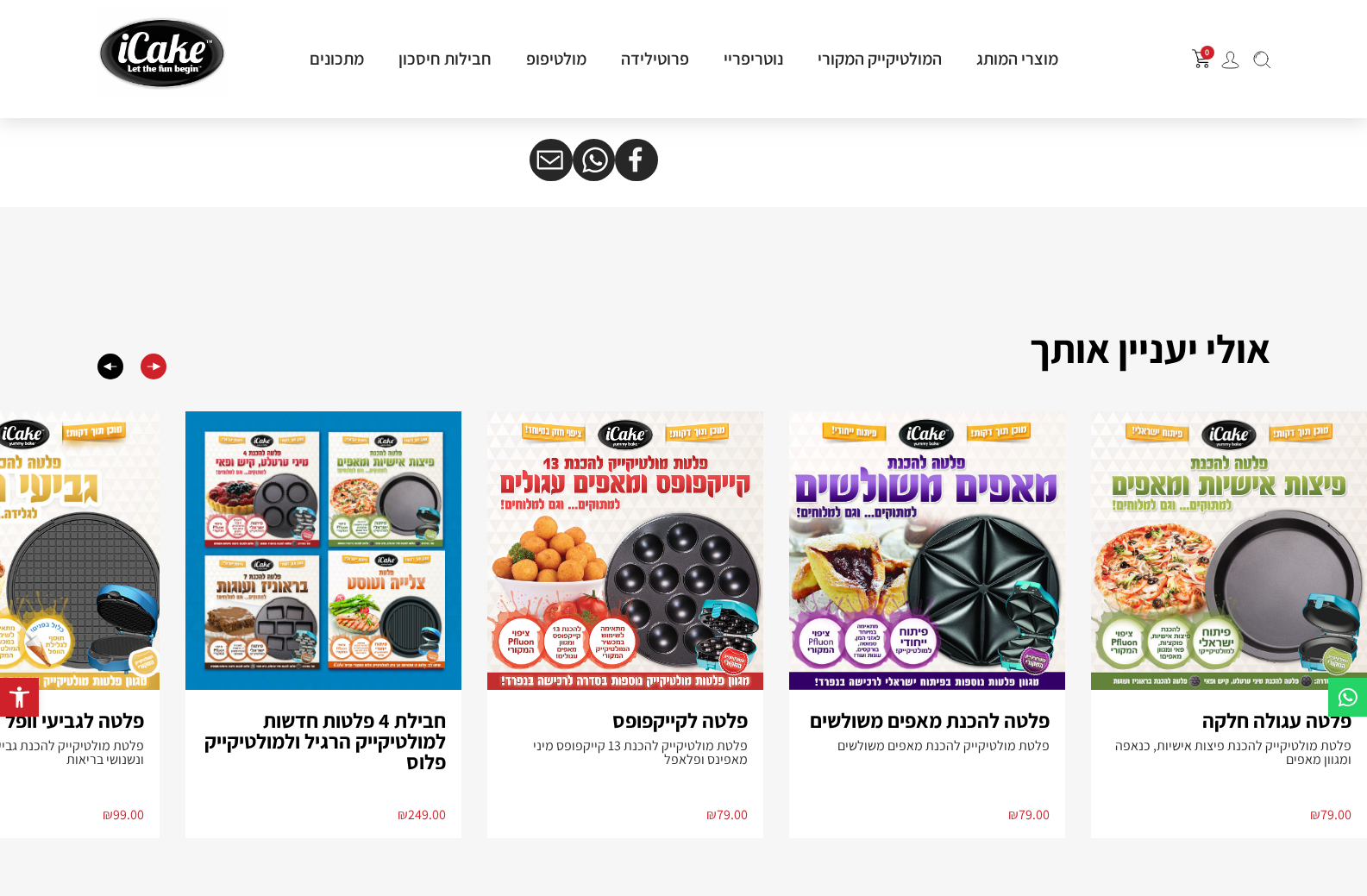
click at [149, 379] on div "Next slide" at bounding box center [154, 366] width 26 height 26
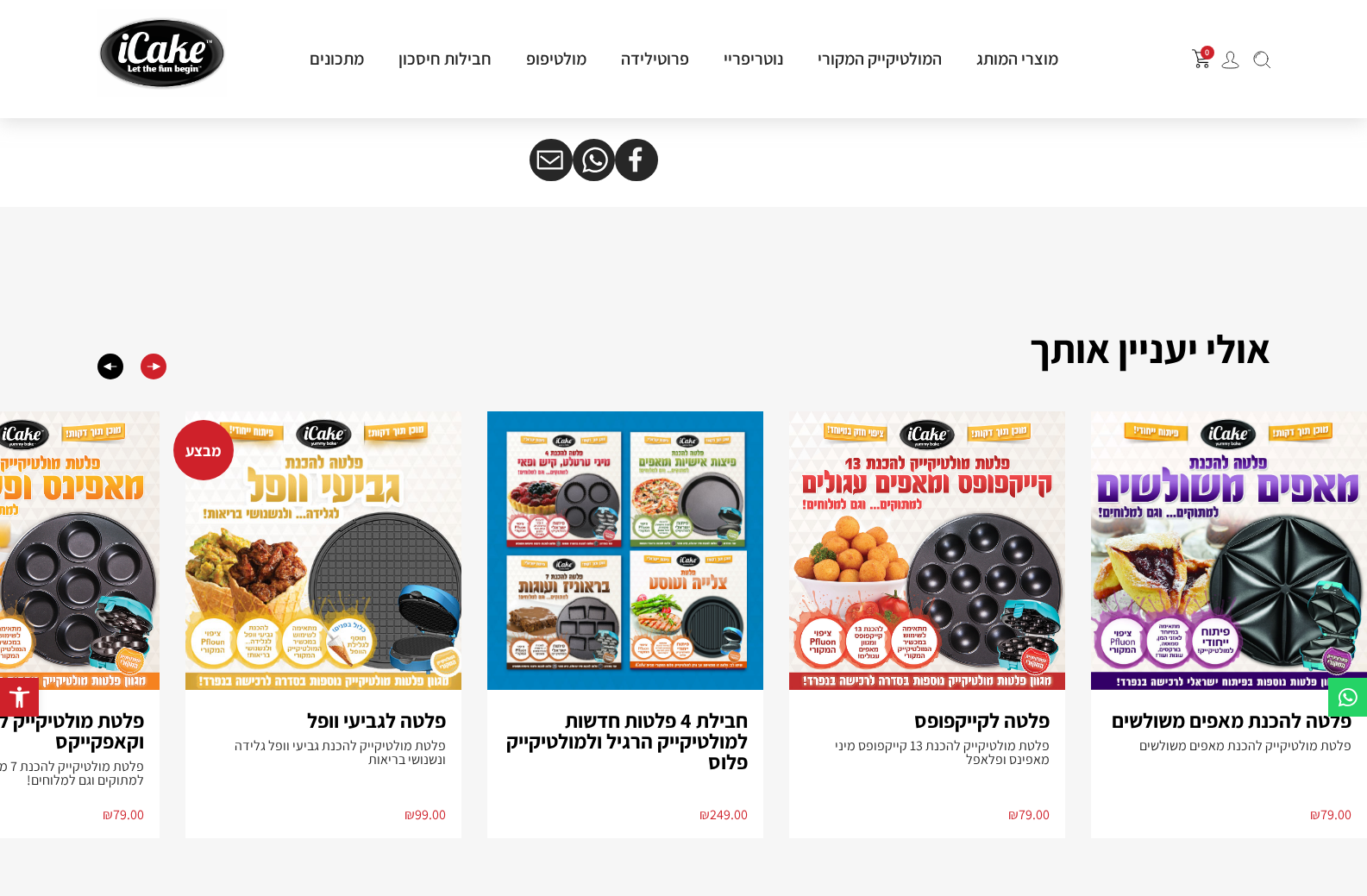
click at [149, 379] on div "Next slide" at bounding box center [154, 366] width 26 height 26
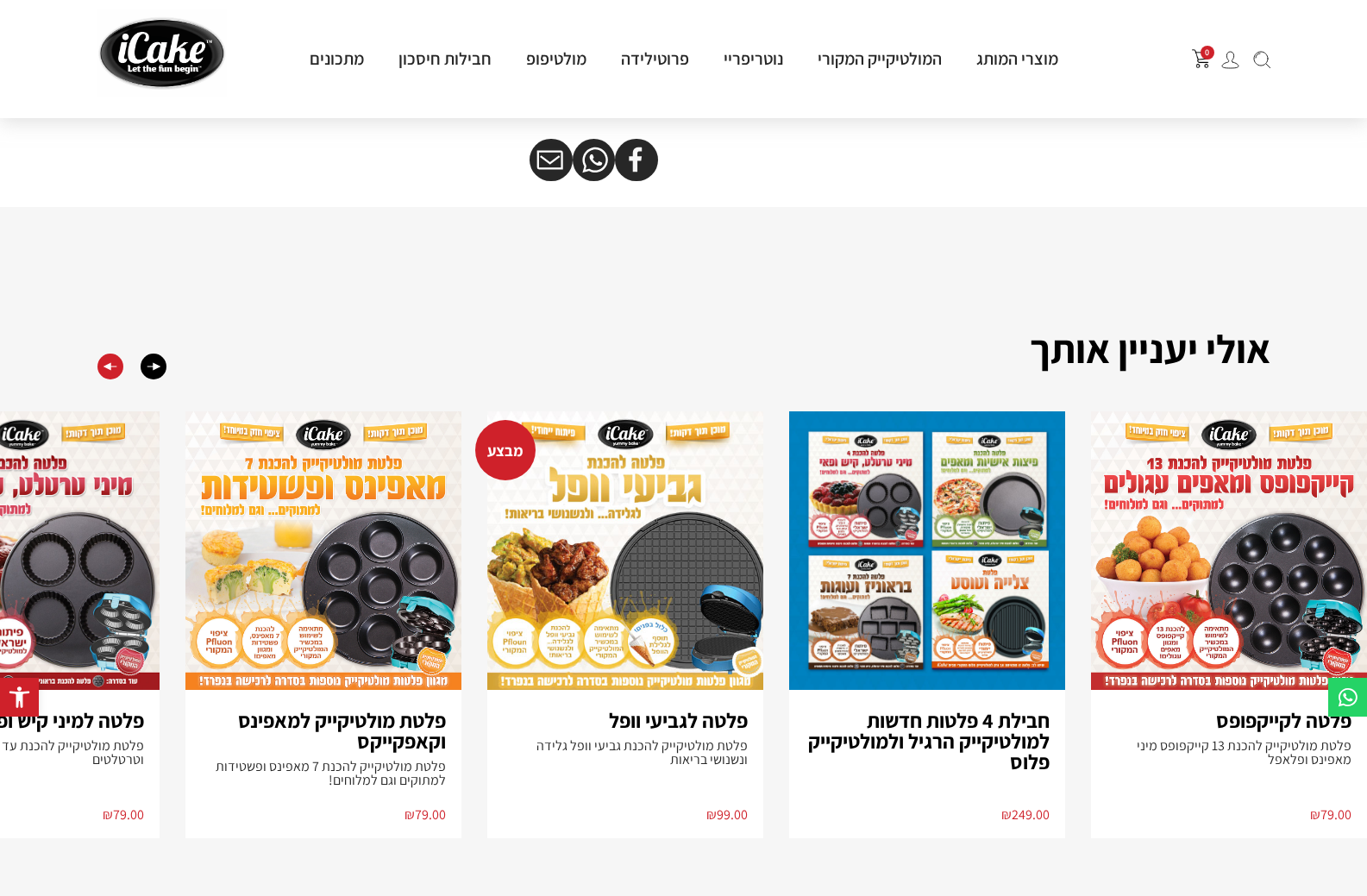
click at [109, 379] on div "Previous slide" at bounding box center [111, 366] width 26 height 26
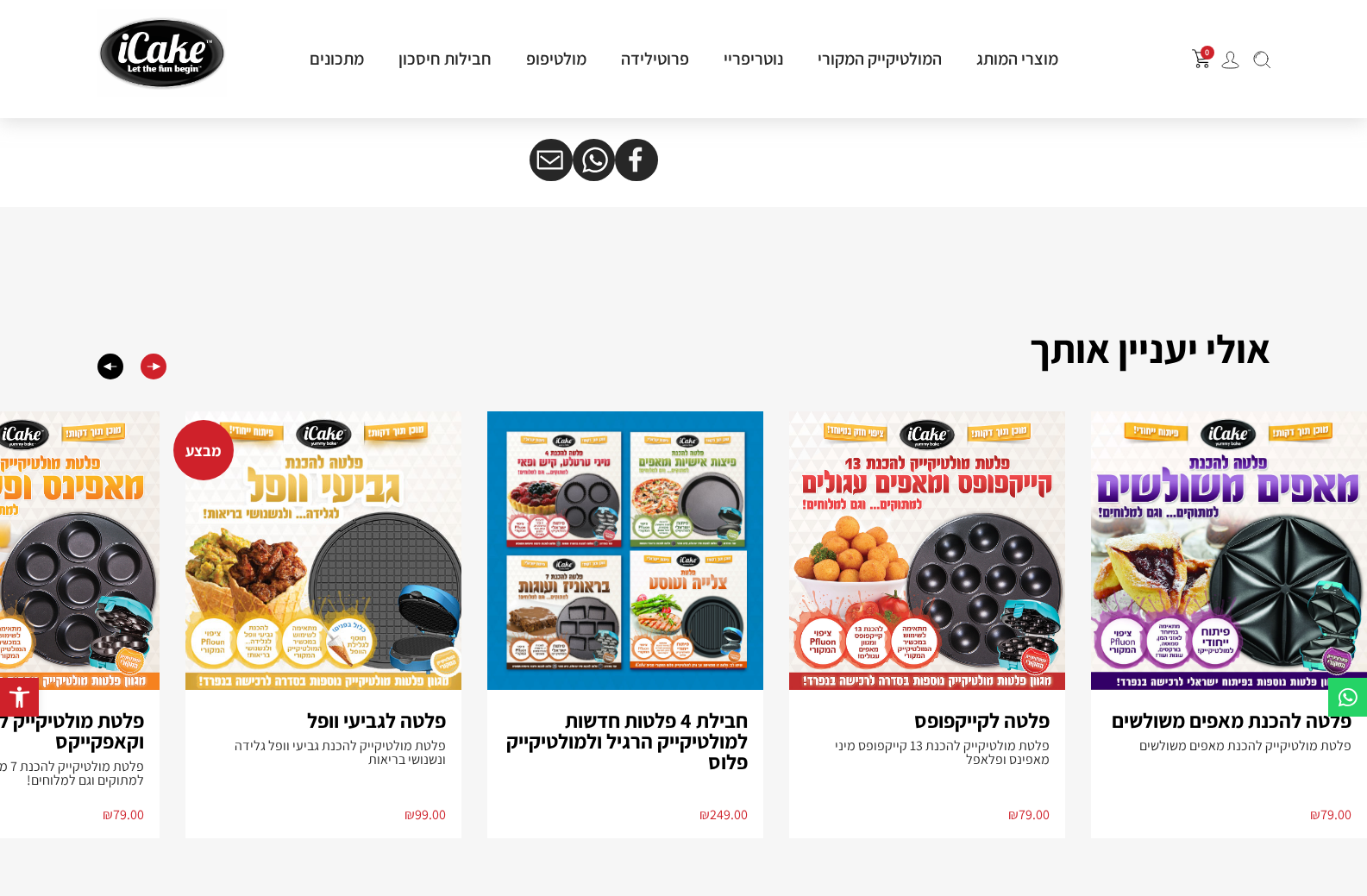
click at [147, 376] on div "Next slide" at bounding box center [154, 366] width 26 height 26
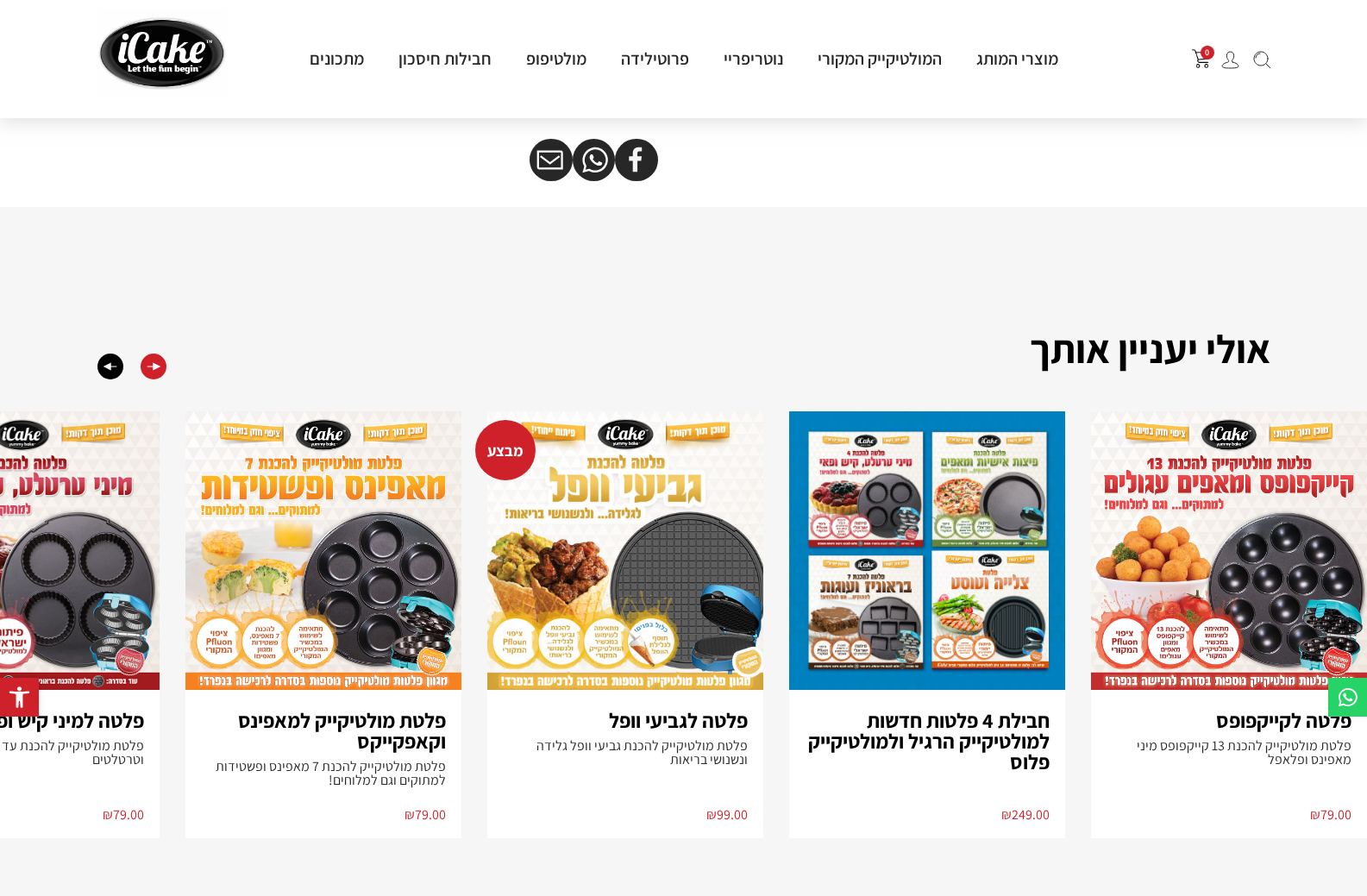
click at [150, 375] on div "Next slide" at bounding box center [154, 366] width 26 height 26
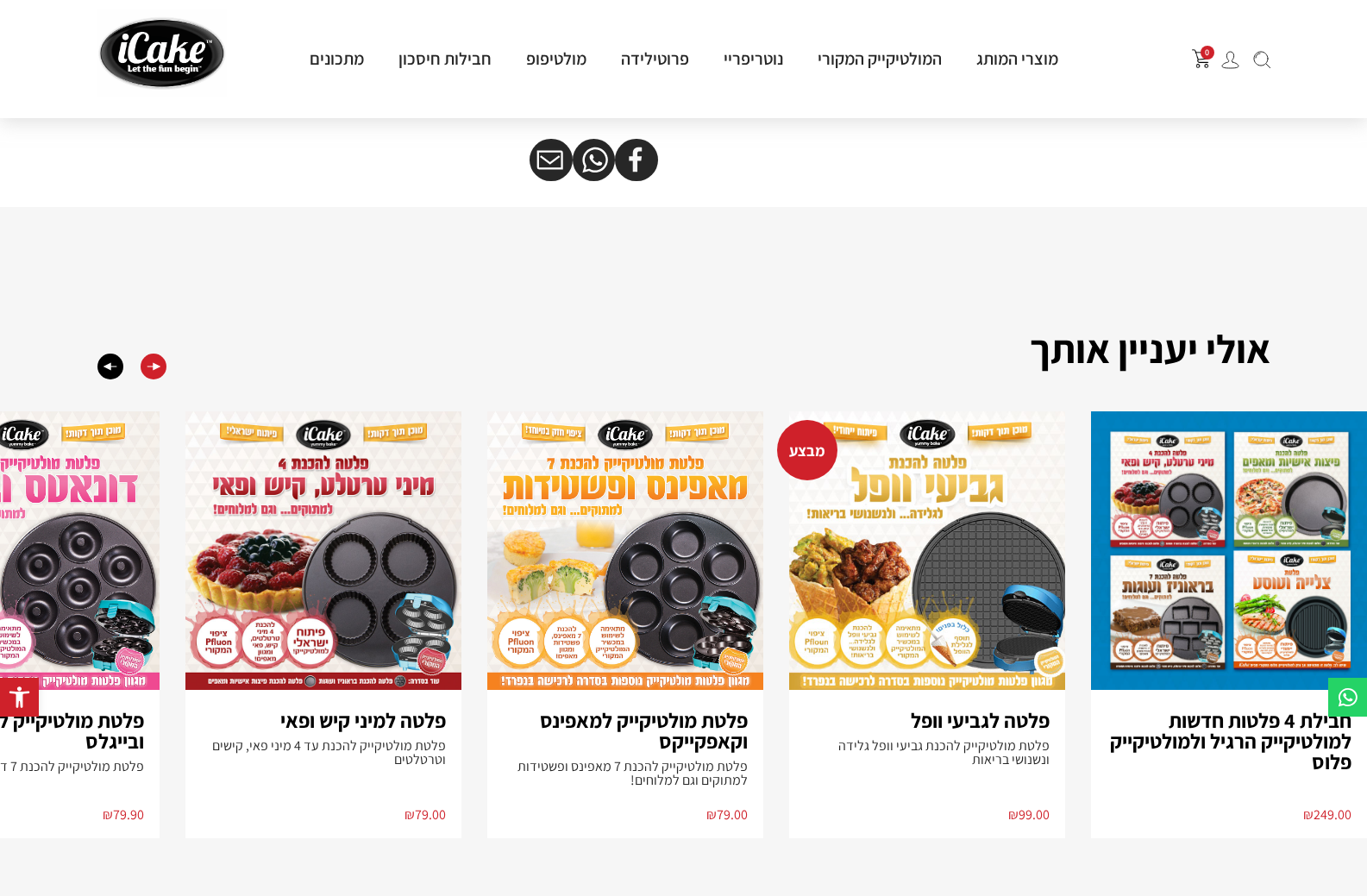
click at [154, 377] on div "Next slide" at bounding box center [154, 366] width 26 height 26
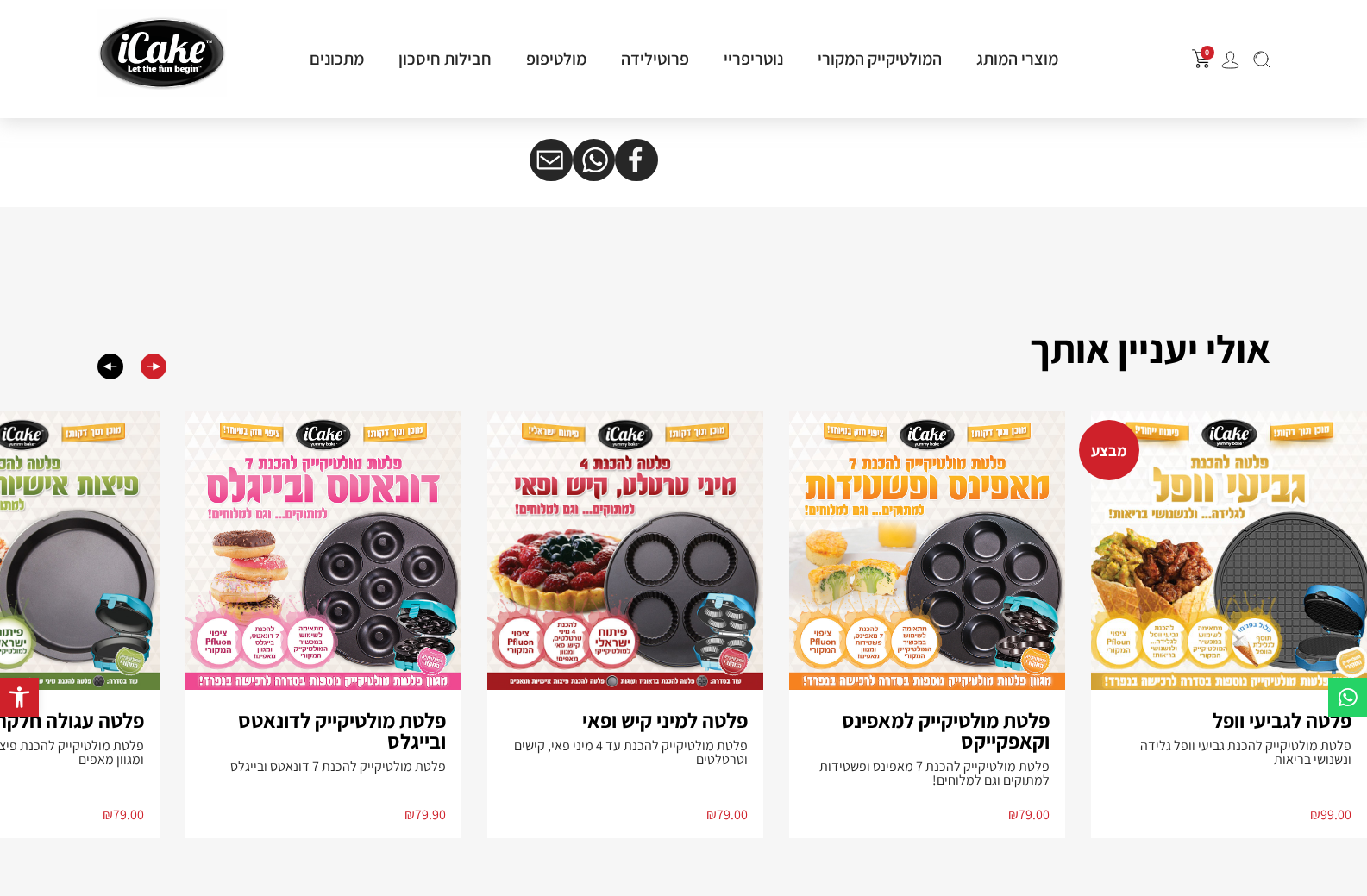
click at [154, 377] on div "Next slide" at bounding box center [154, 366] width 26 height 26
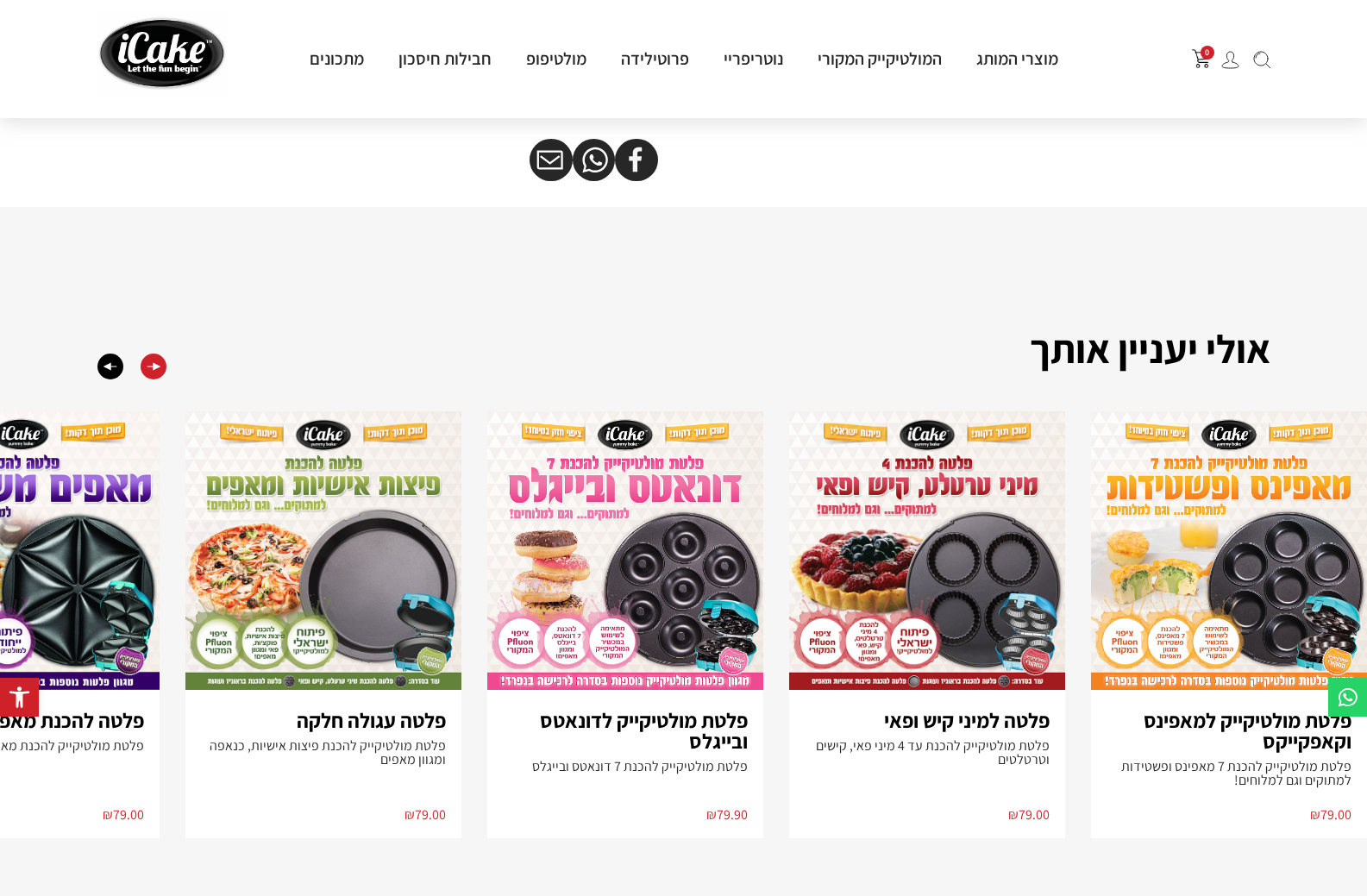
click at [154, 377] on div "Next slide" at bounding box center [154, 366] width 26 height 26
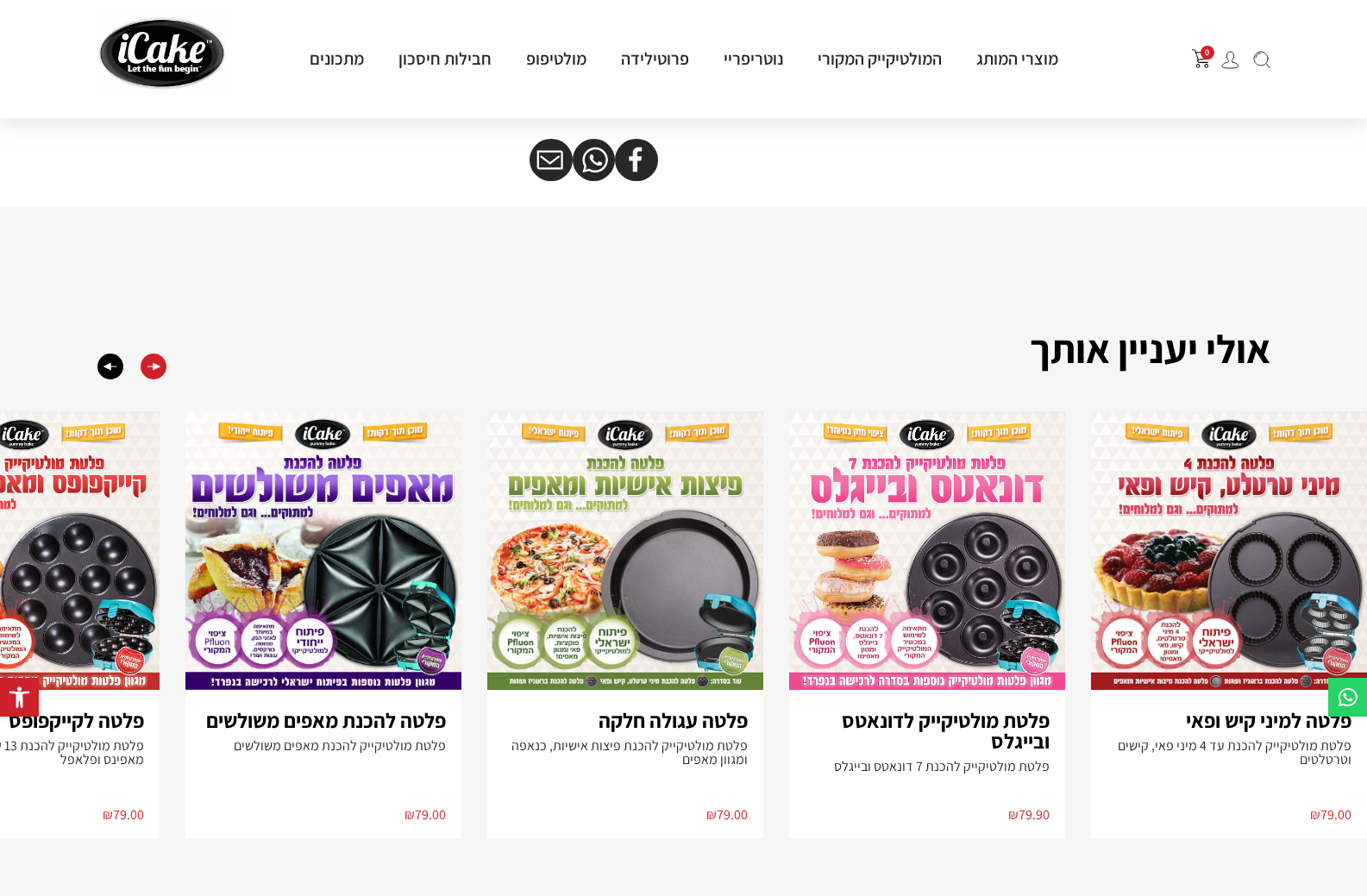
click at [154, 377] on div "Next slide" at bounding box center [154, 366] width 26 height 26
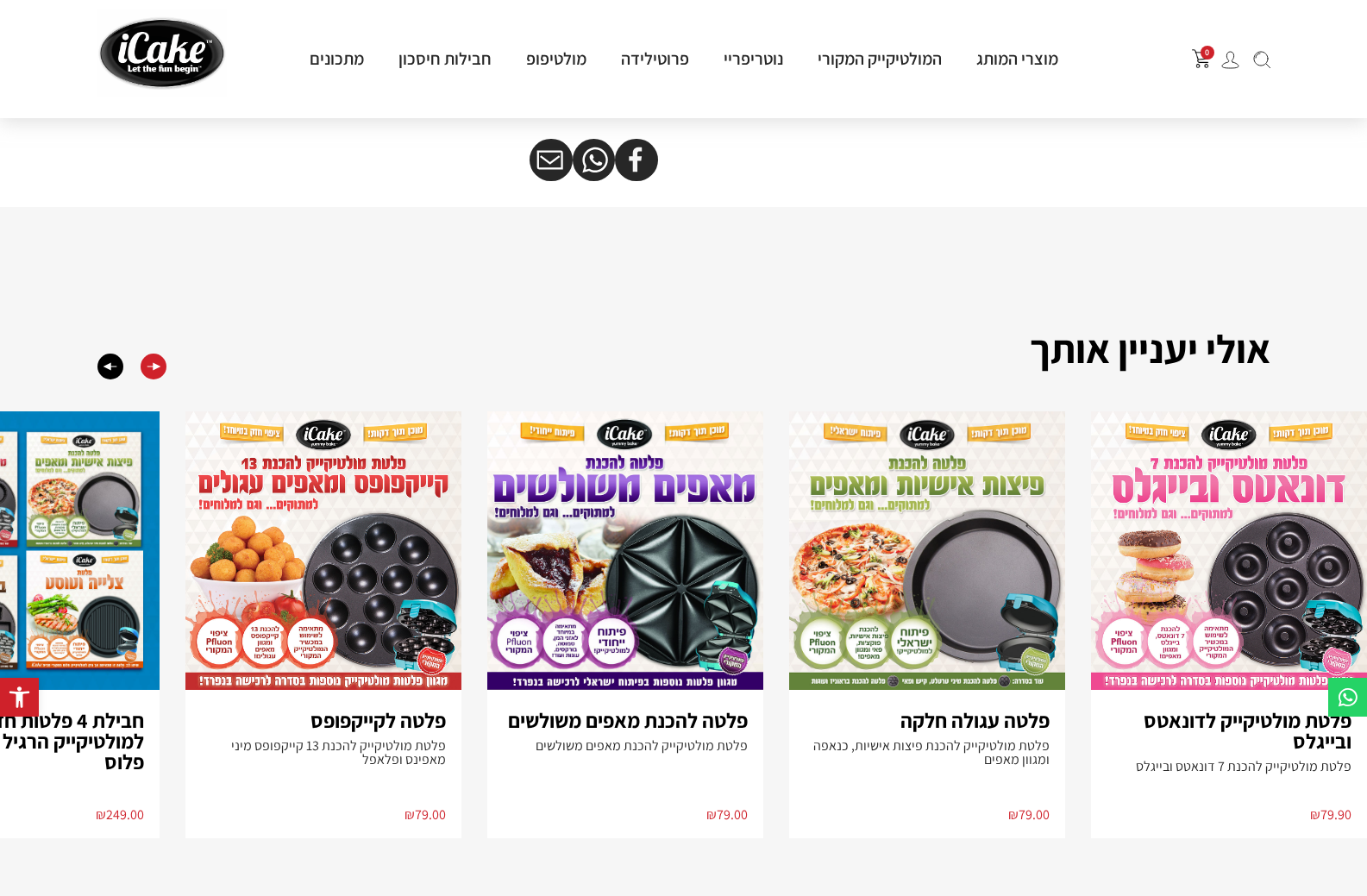
click at [154, 377] on div "Next slide" at bounding box center [154, 366] width 26 height 26
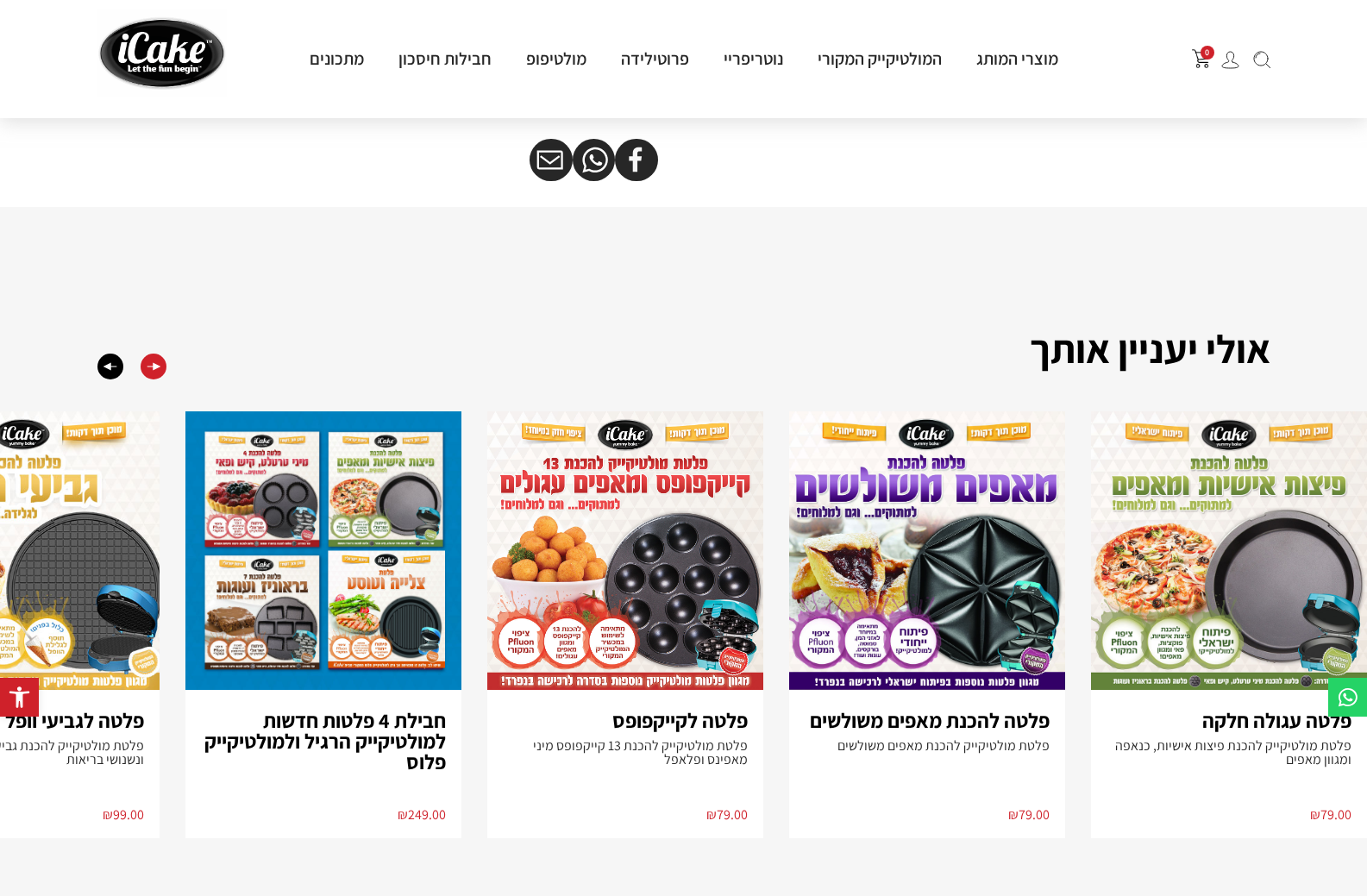
click at [154, 377] on div "Next slide" at bounding box center [154, 366] width 26 height 26
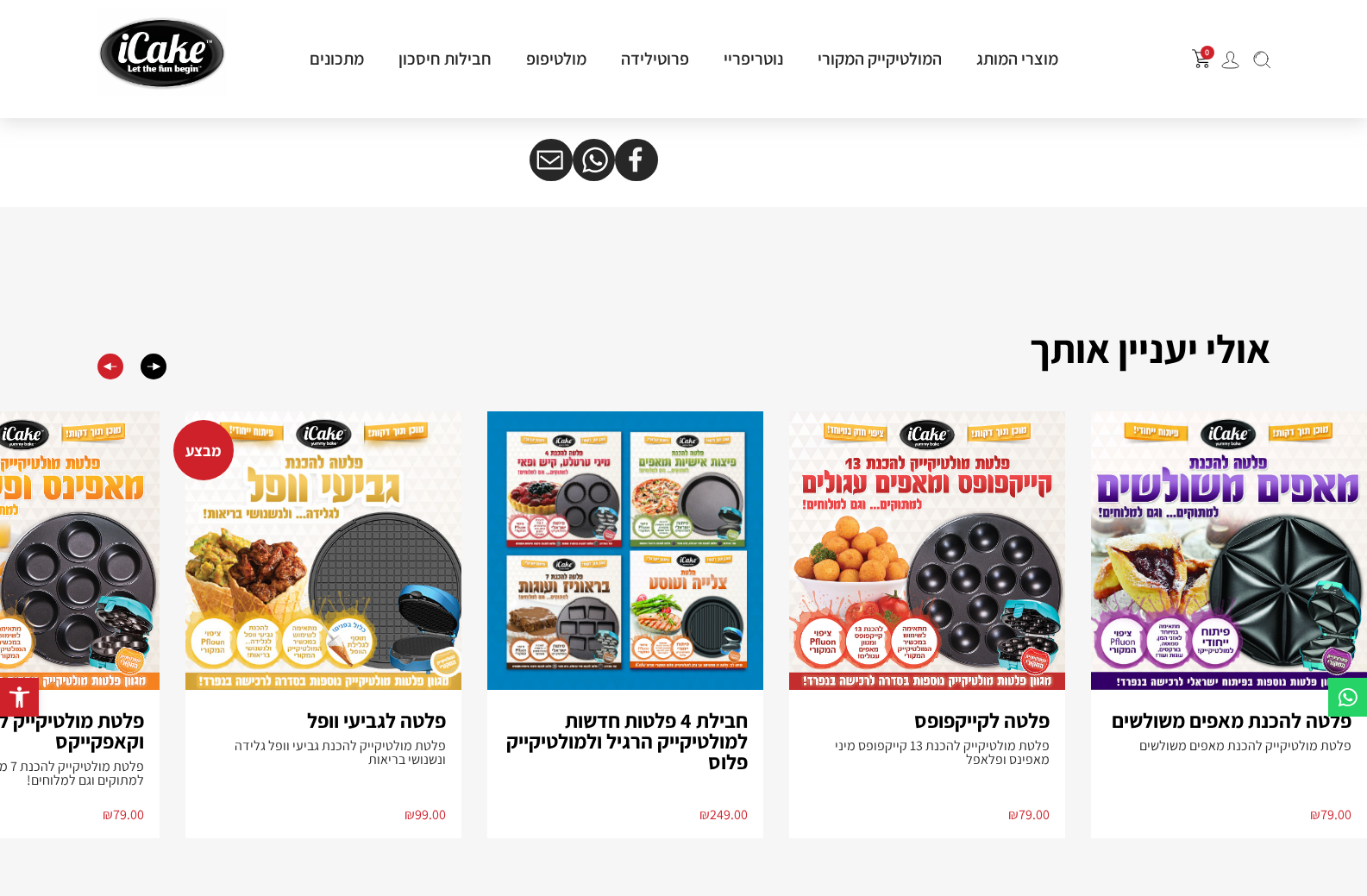
click at [106, 380] on div "Previous slide" at bounding box center [111, 366] width 26 height 26
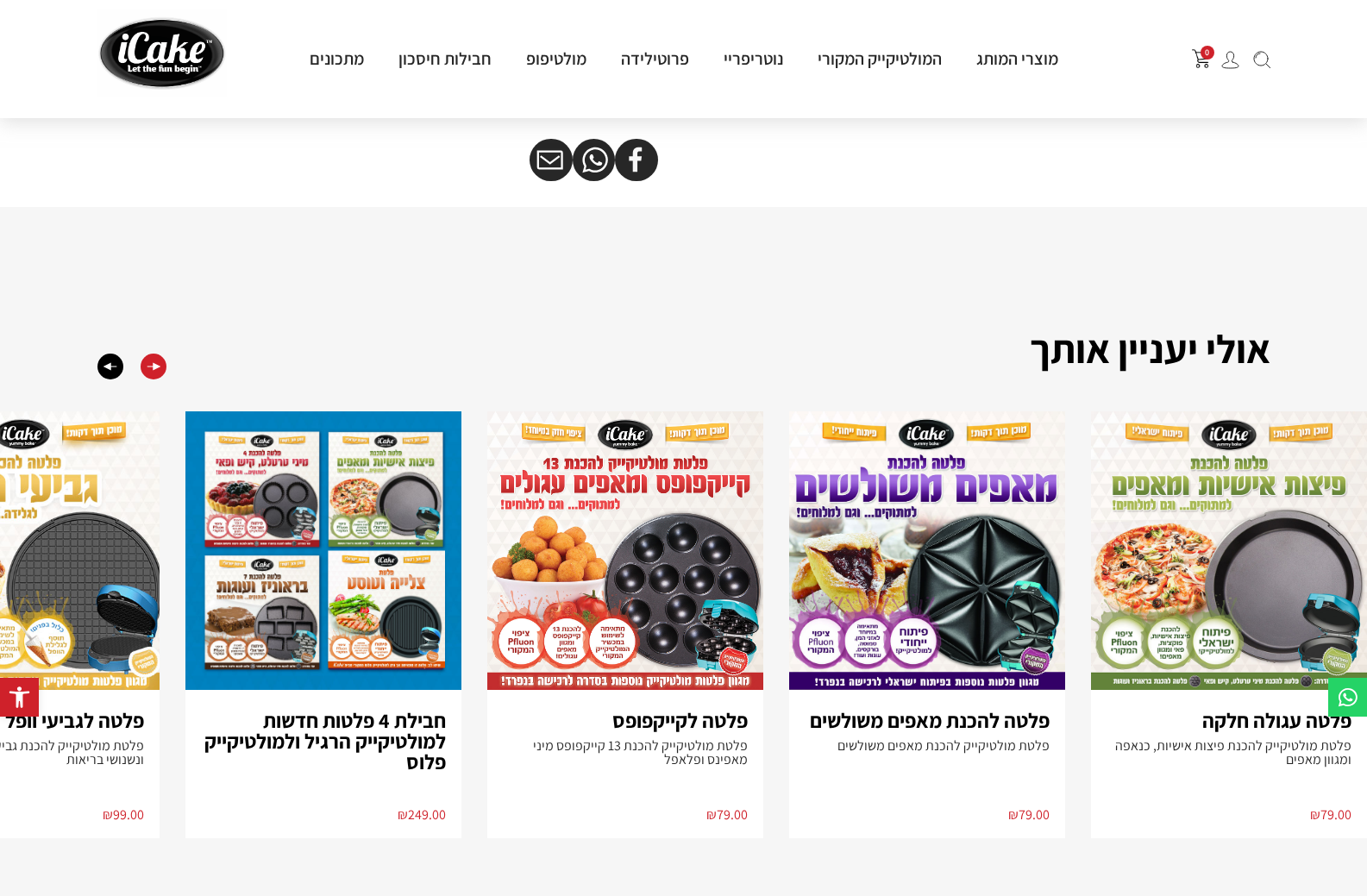
click at [151, 369] on div "Next slide" at bounding box center [154, 366] width 26 height 26
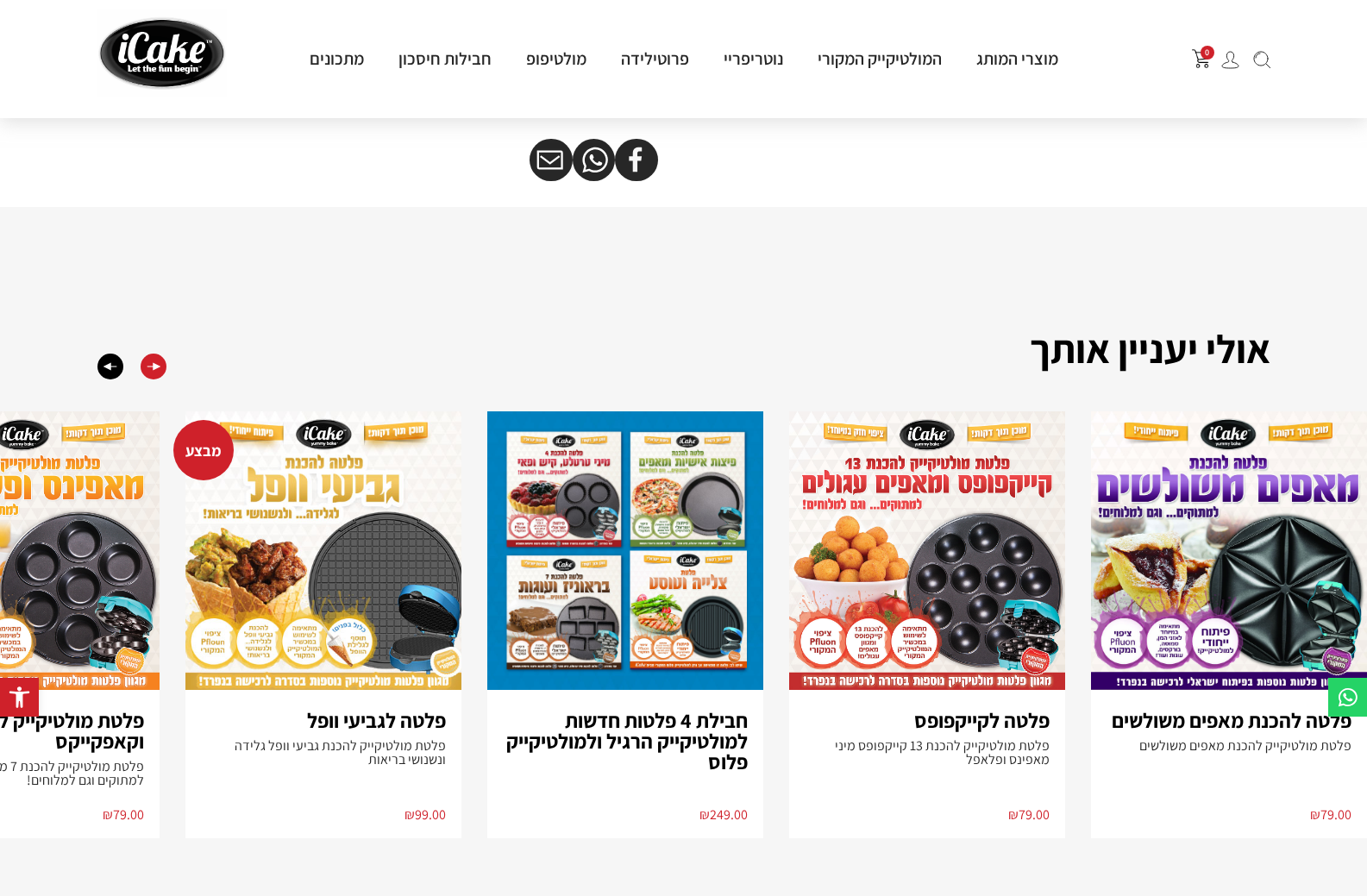
click at [152, 369] on div "Next slide" at bounding box center [154, 366] width 26 height 26
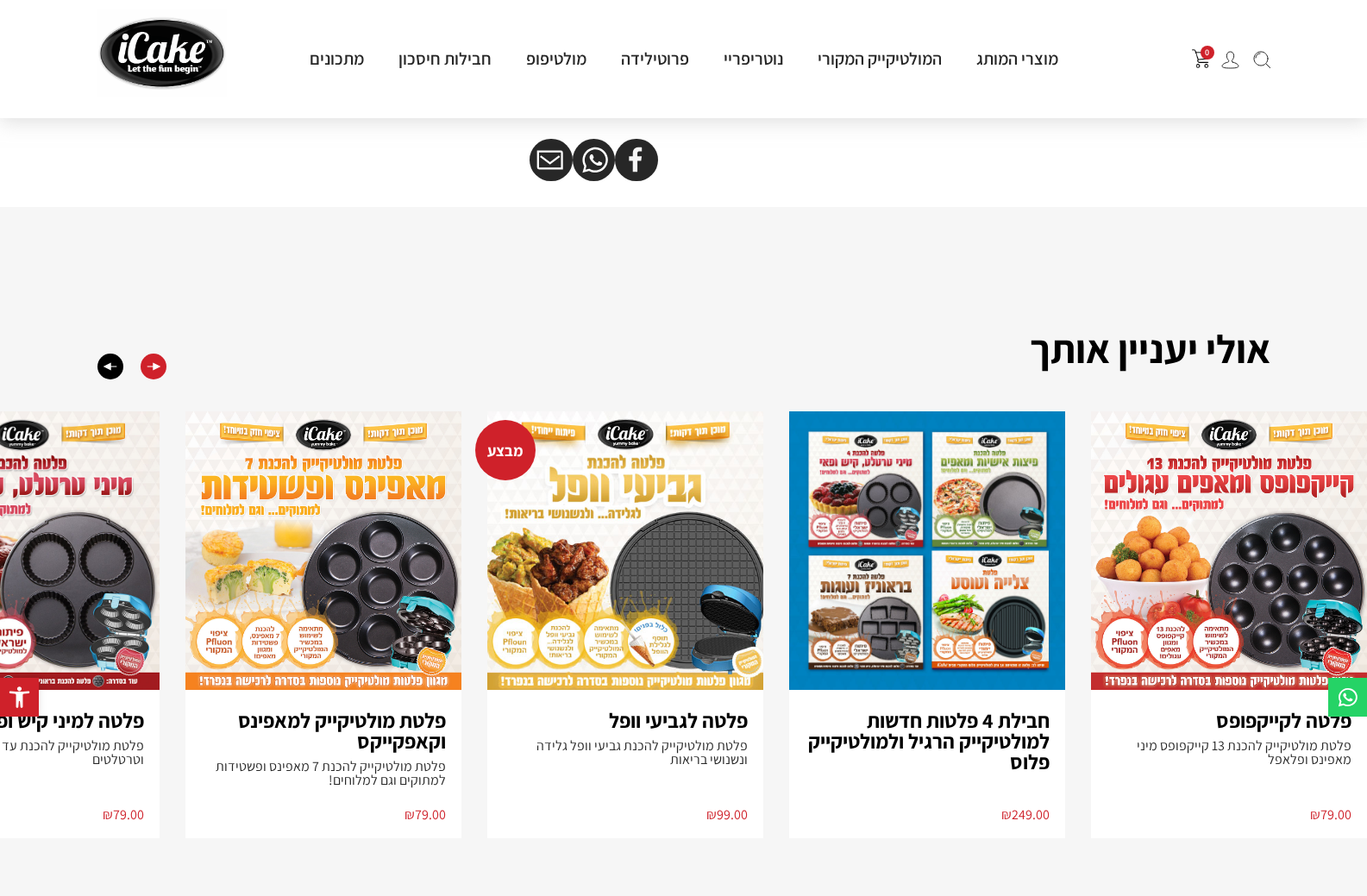
click at [152, 369] on div "Next slide" at bounding box center [154, 366] width 26 height 26
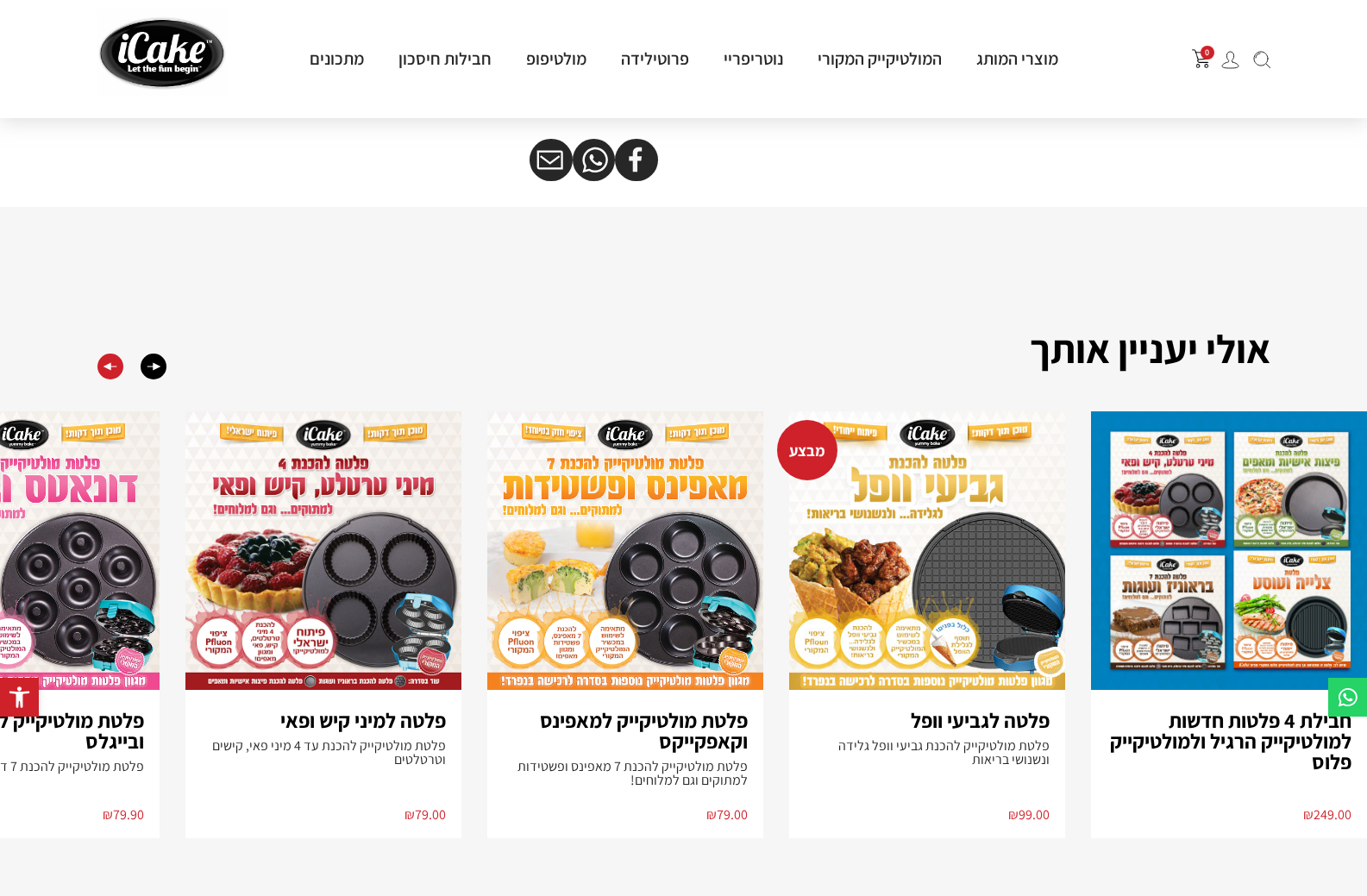
click at [106, 380] on div "Previous slide" at bounding box center [111, 366] width 26 height 26
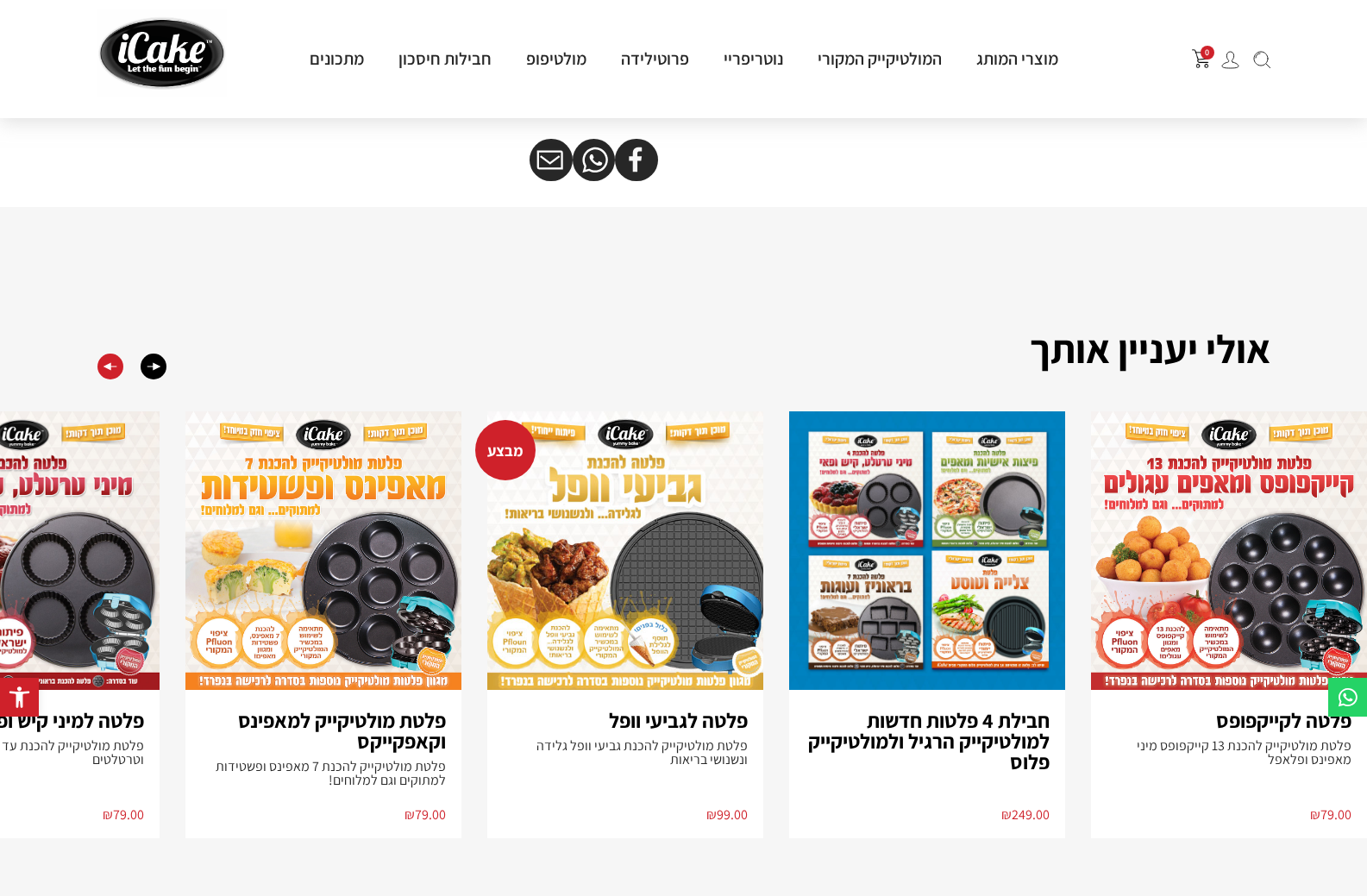
click at [106, 379] on div "Previous slide" at bounding box center [111, 366] width 26 height 26
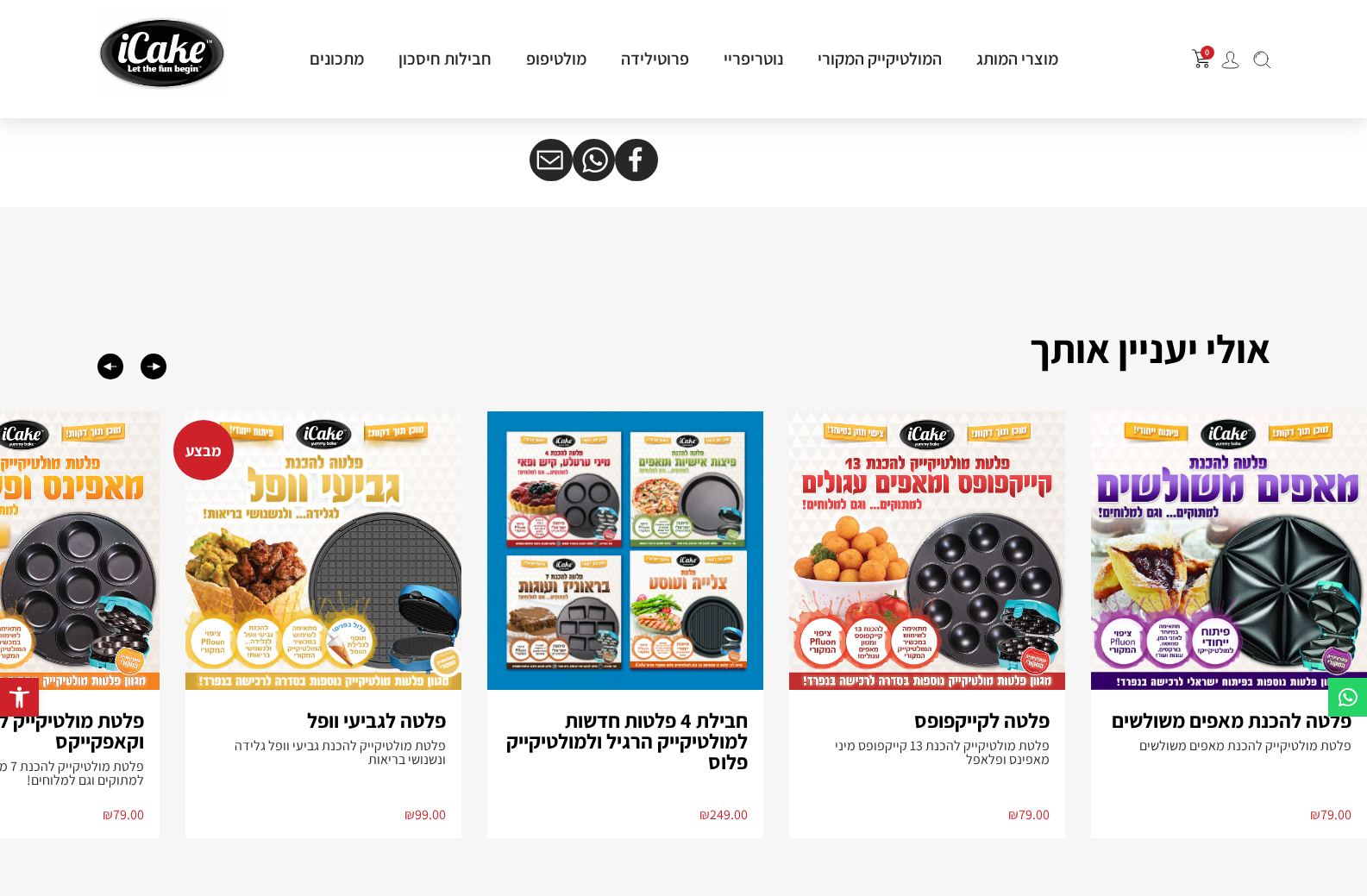
click at [948, 585] on img "4 / 8" at bounding box center [927, 551] width 276 height 278
